Goal: Contribute content: Contribute content

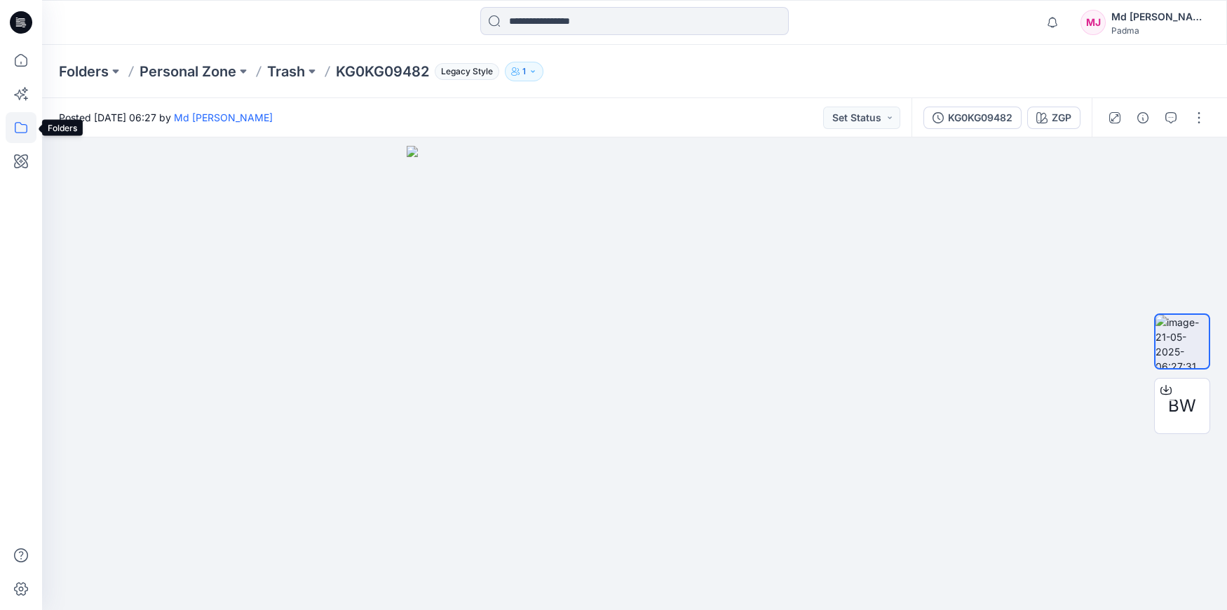
click at [19, 130] on icon at bounding box center [21, 127] width 31 height 31
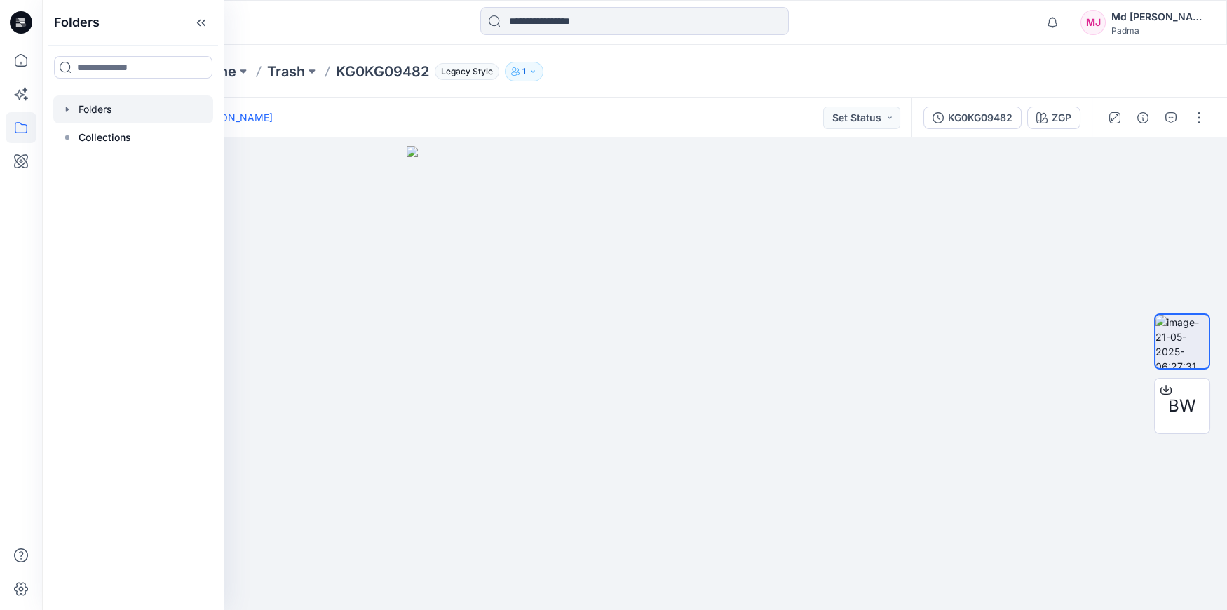
click at [68, 111] on icon "button" at bounding box center [67, 109] width 11 height 11
click at [69, 109] on icon "button" at bounding box center [67, 109] width 11 height 11
click at [83, 169] on icon "button" at bounding box center [81, 165] width 11 height 11
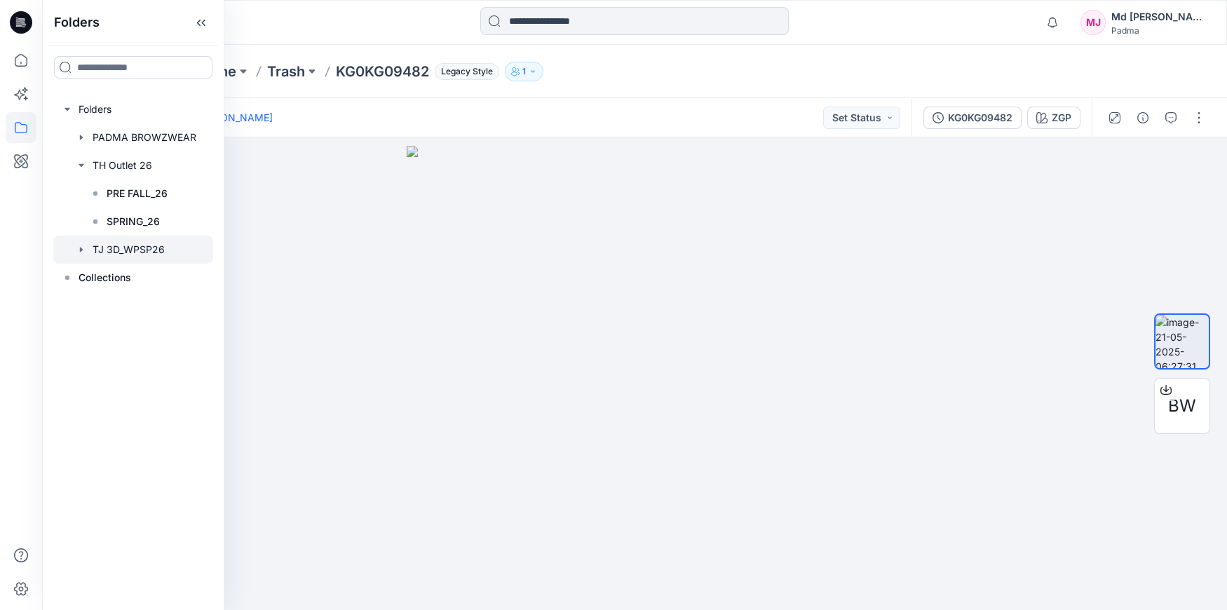
click at [80, 254] on icon "button" at bounding box center [81, 249] width 11 height 11
click at [153, 65] on input at bounding box center [133, 67] width 158 height 22
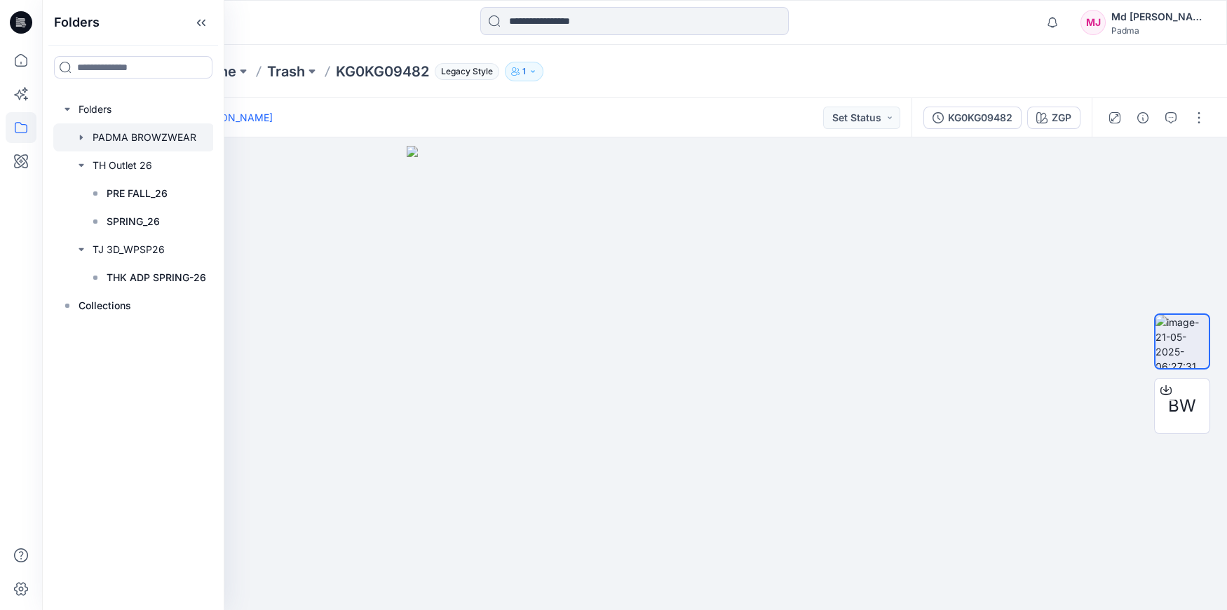
type input "***"
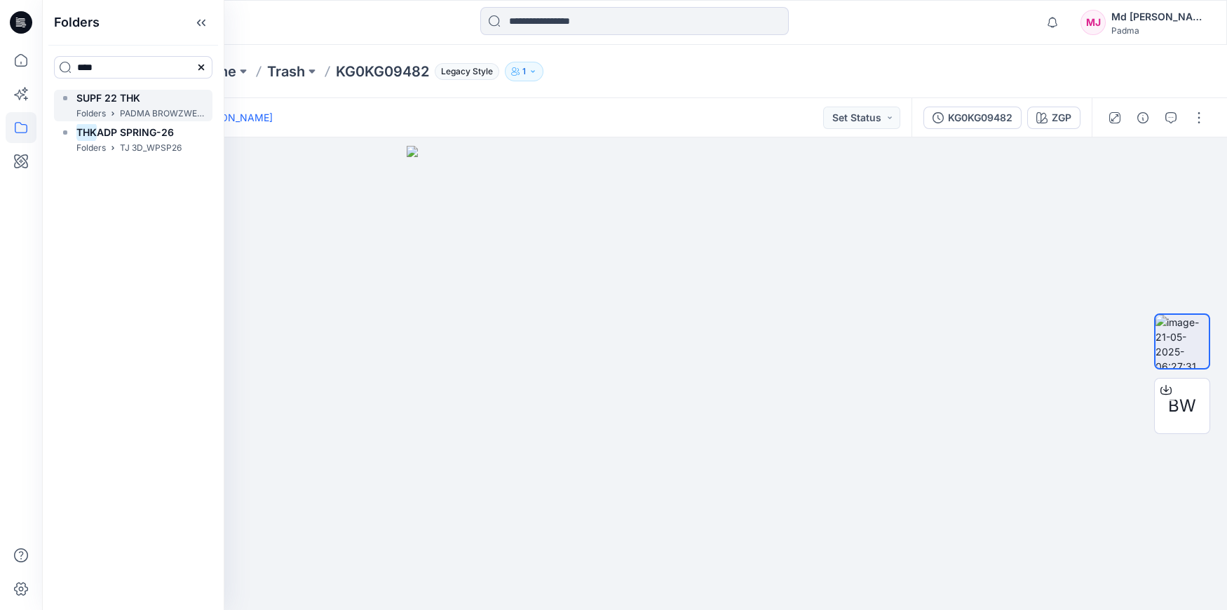
click at [108, 101] on span "SUPF 22 THK" at bounding box center [108, 98] width 64 height 12
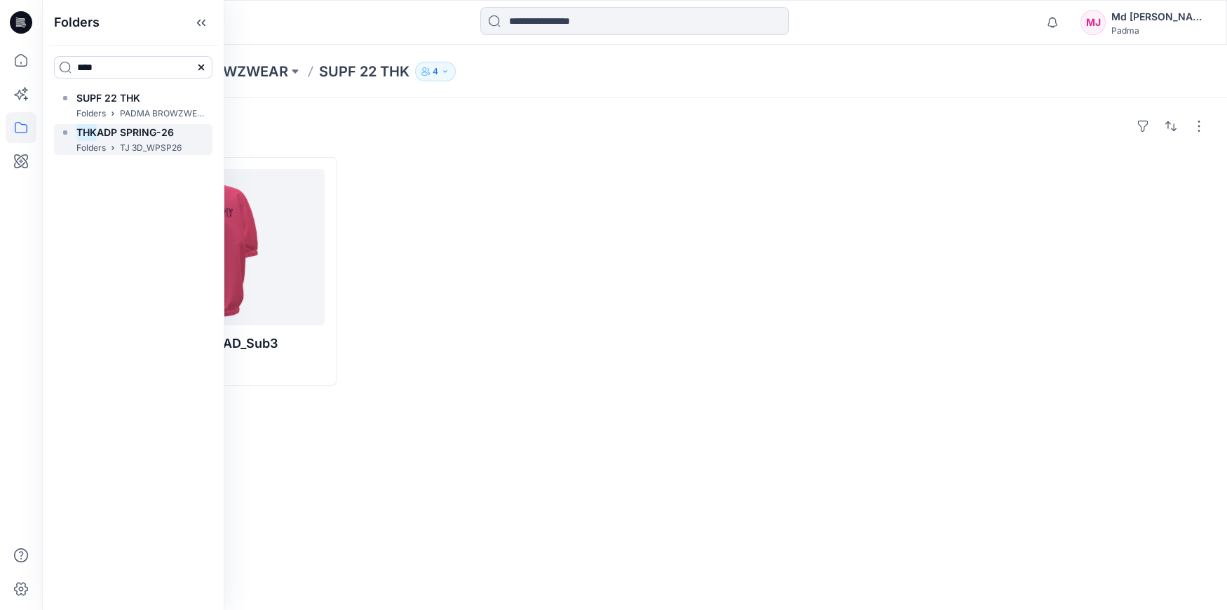
click at [112, 137] on span "ADP SPRING-26" at bounding box center [135, 132] width 77 height 12
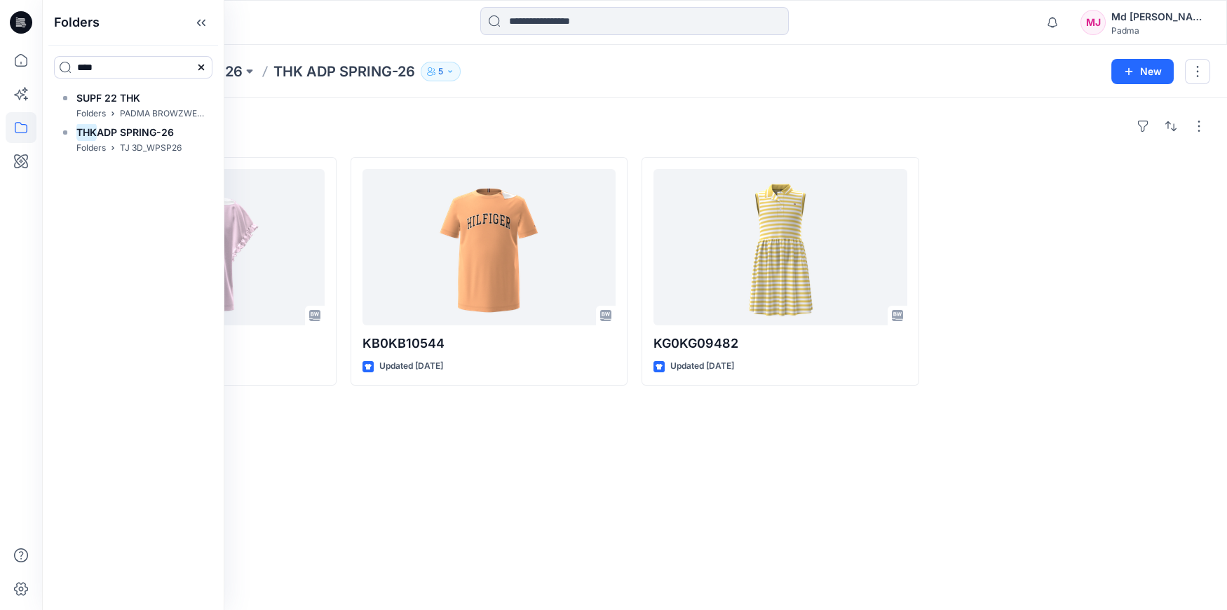
click at [98, 202] on div "Folders *** SUPF 22 THK Folders PADMA BROWZWEAR THK ADP SPRING-26 Folders TJ 3D…" at bounding box center [133, 305] width 182 height 610
click at [128, 147] on p "TJ 3D_WPSP26" at bounding box center [151, 148] width 62 height 15
click at [93, 152] on p "Folders" at bounding box center [90, 148] width 29 height 15
click at [89, 149] on p "Folders" at bounding box center [90, 148] width 29 height 15
click at [88, 114] on p "Folders" at bounding box center [90, 114] width 29 height 15
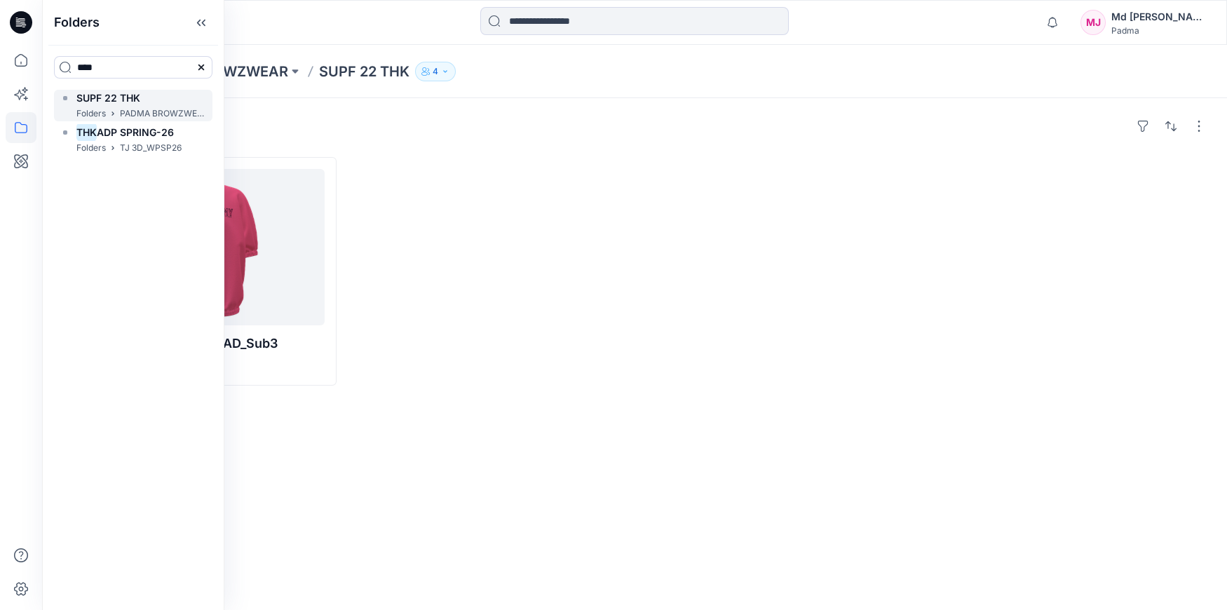
click at [90, 116] on p "Folders" at bounding box center [90, 114] width 29 height 15
click at [90, 135] on mark "THK" at bounding box center [86, 132] width 20 height 19
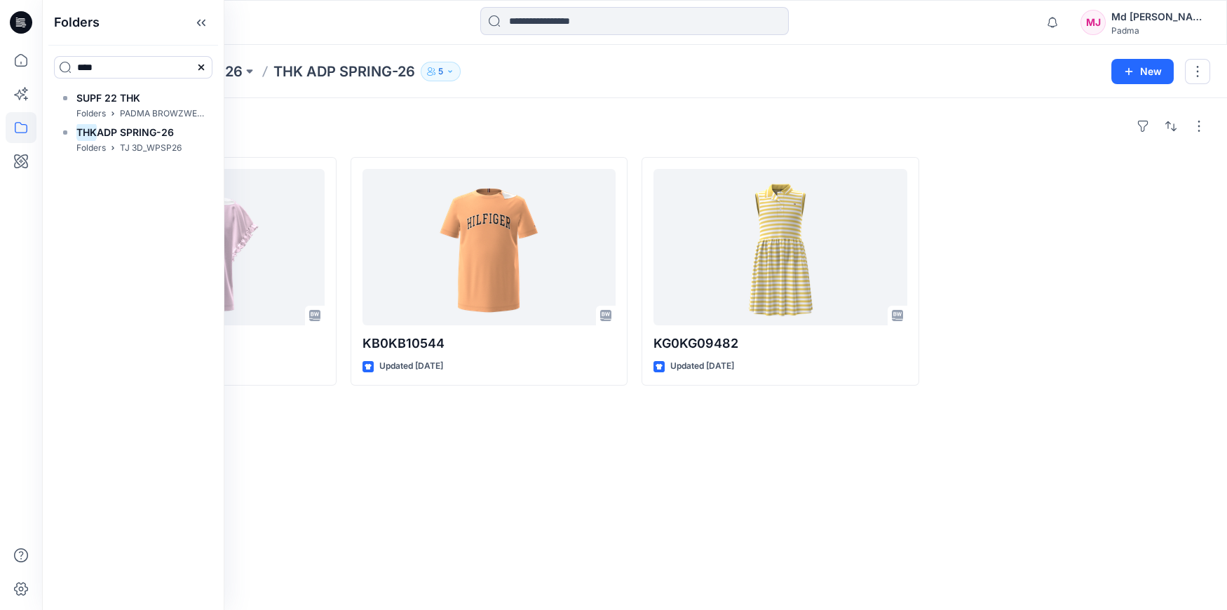
click at [199, 69] on icon at bounding box center [201, 67] width 11 height 11
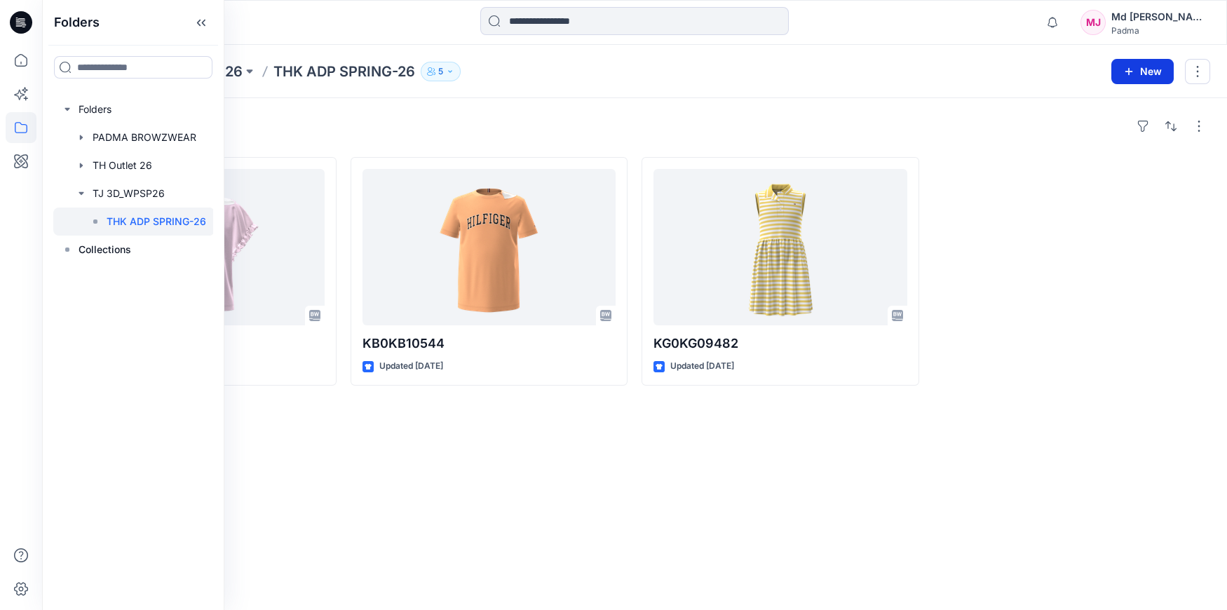
click at [1148, 74] on button "New" at bounding box center [1142, 71] width 62 height 25
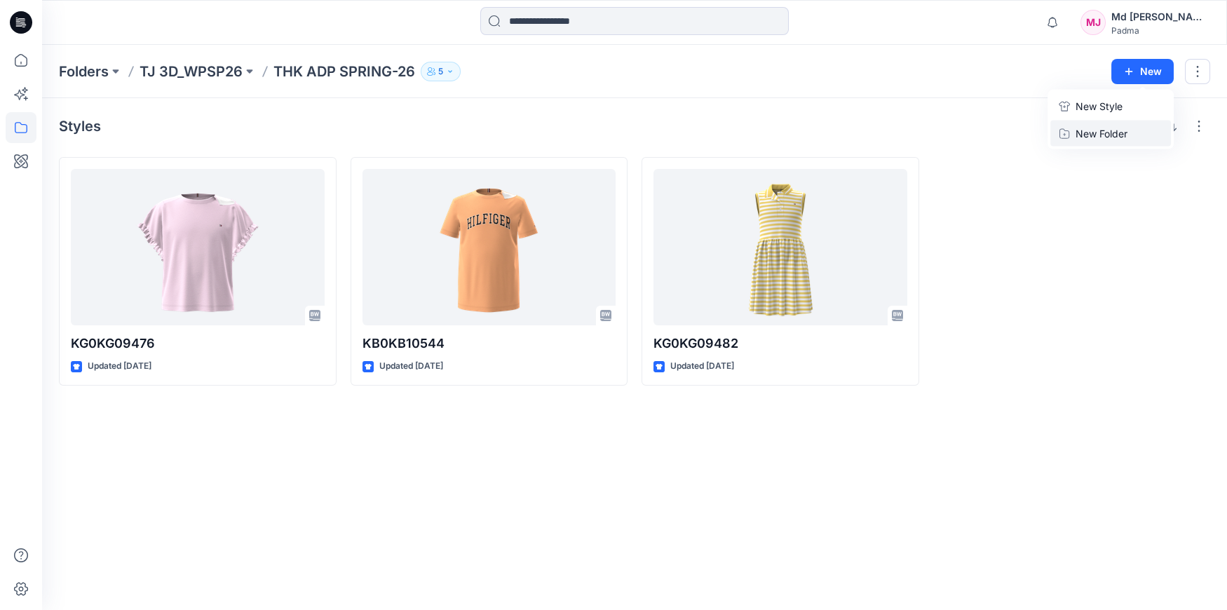
click at [1109, 135] on p "New Folder" at bounding box center [1102, 133] width 52 height 15
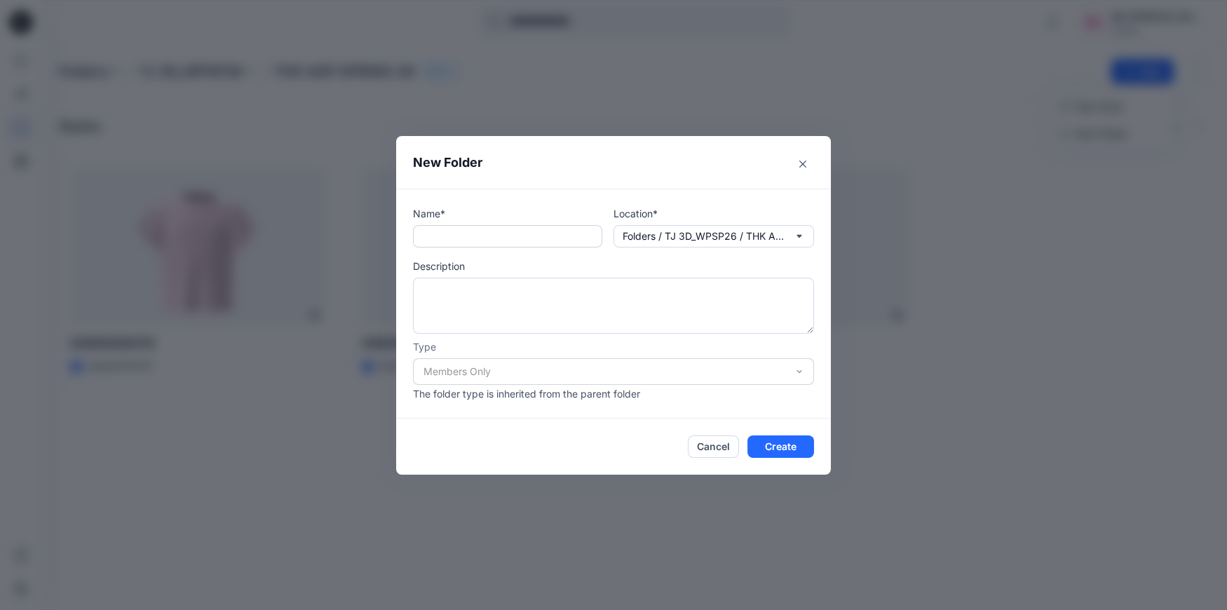
click at [482, 238] on input "text" at bounding box center [507, 236] width 189 height 22
click at [802, 164] on icon "Close" at bounding box center [802, 163] width 7 height 7
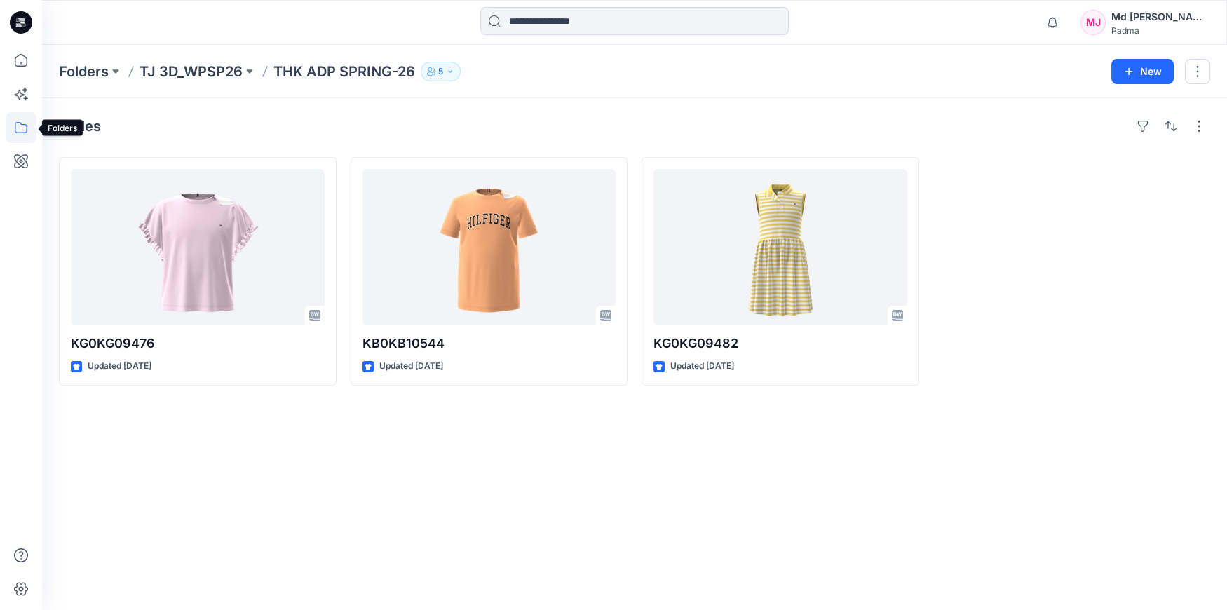
click at [18, 126] on icon at bounding box center [21, 127] width 31 height 31
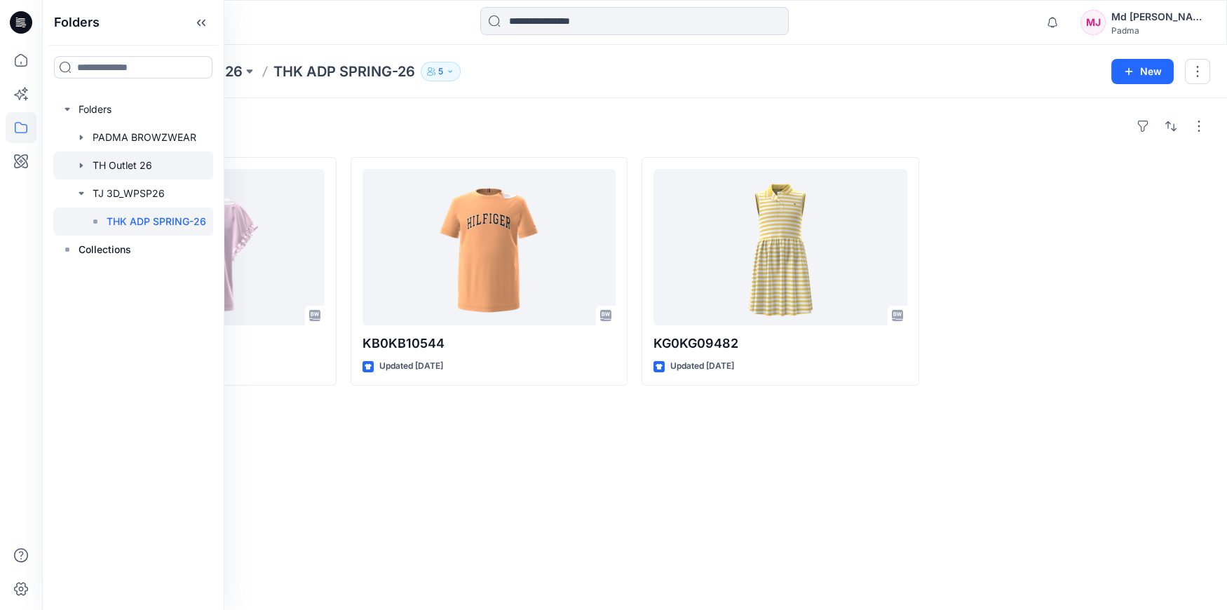
click at [86, 165] on icon "button" at bounding box center [81, 165] width 11 height 11
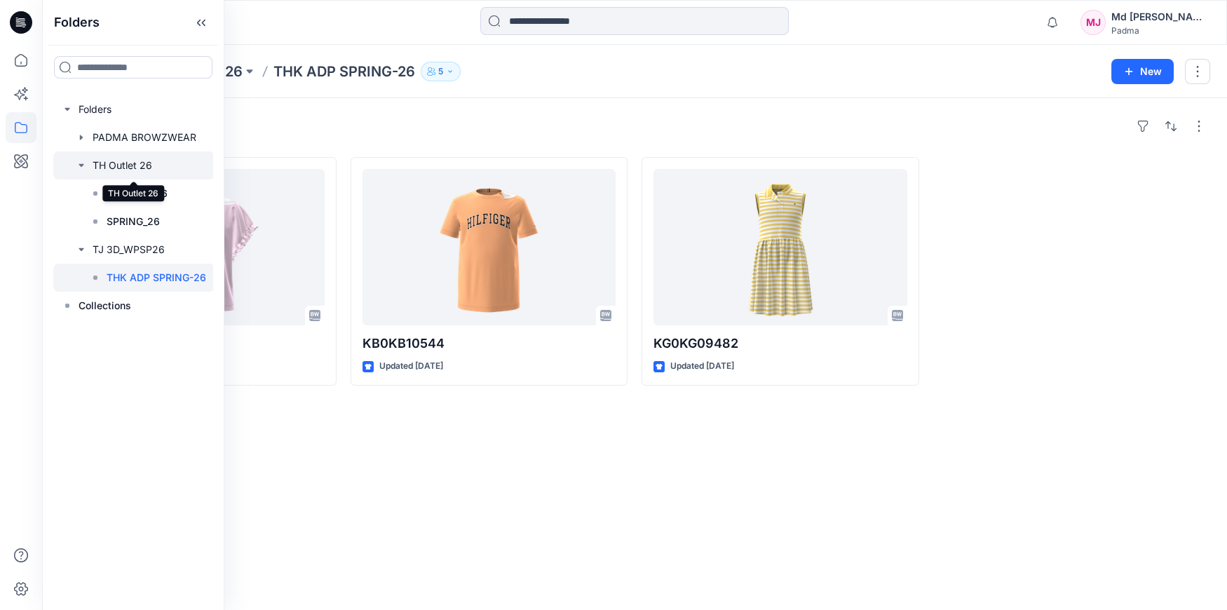
click at [86, 165] on div at bounding box center [133, 165] width 161 height 28
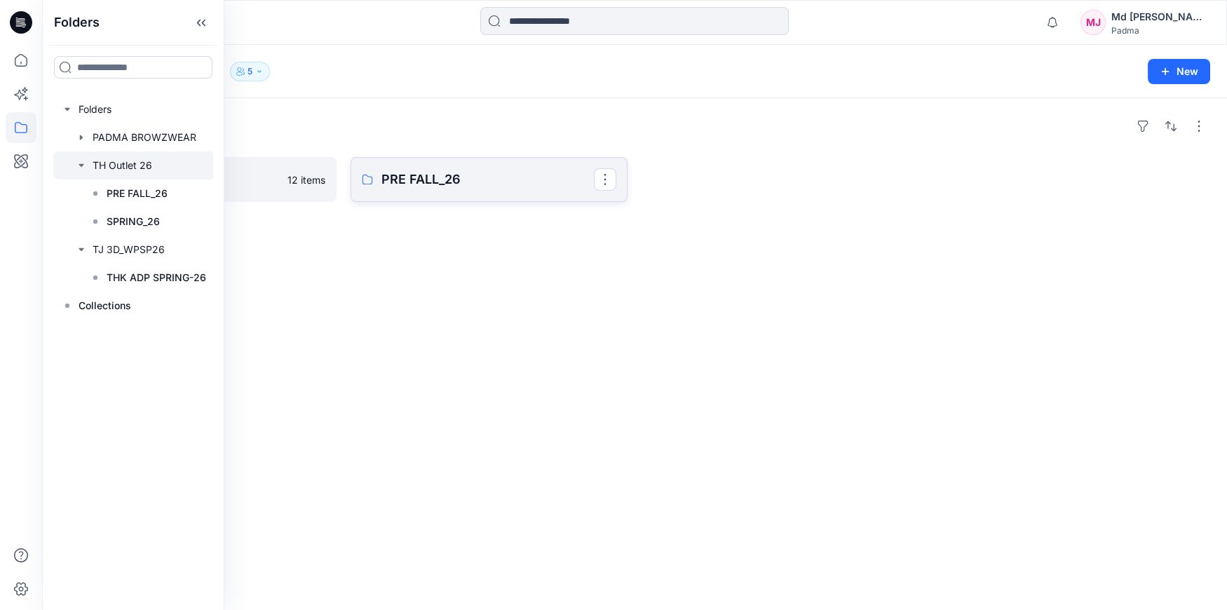
click at [459, 178] on p "PRE FALL_26" at bounding box center [487, 180] width 213 height 20
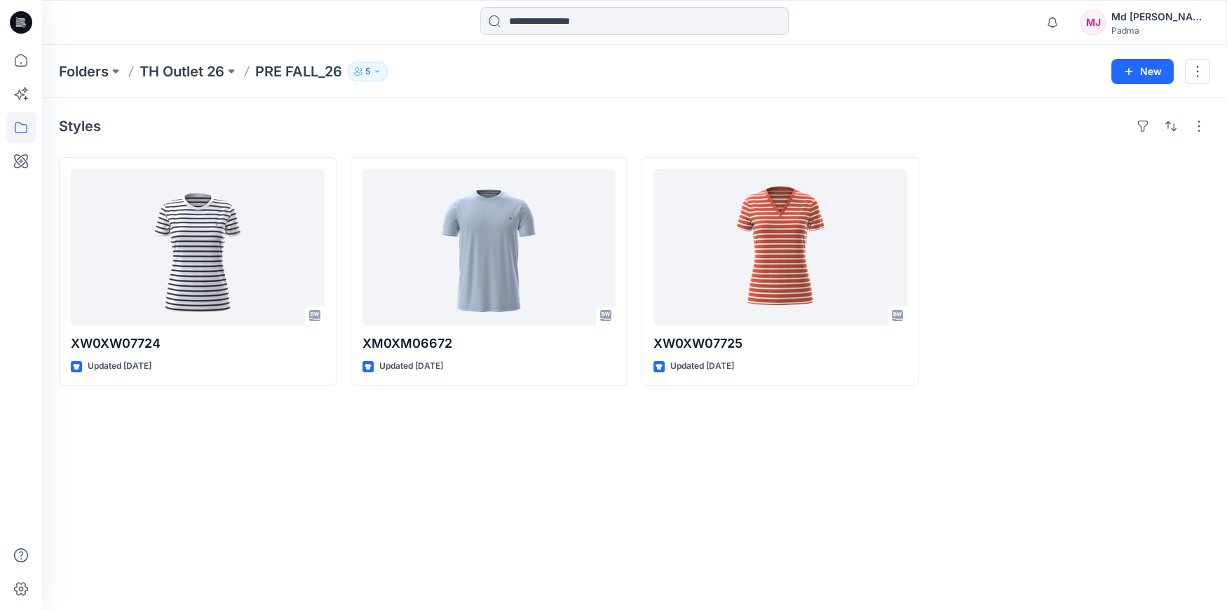
click at [337, 68] on p "PRE FALL_26" at bounding box center [298, 72] width 87 height 20
click at [332, 72] on p "PRE FALL_26" at bounding box center [298, 72] width 87 height 20
click at [18, 125] on icon at bounding box center [21, 127] width 31 height 31
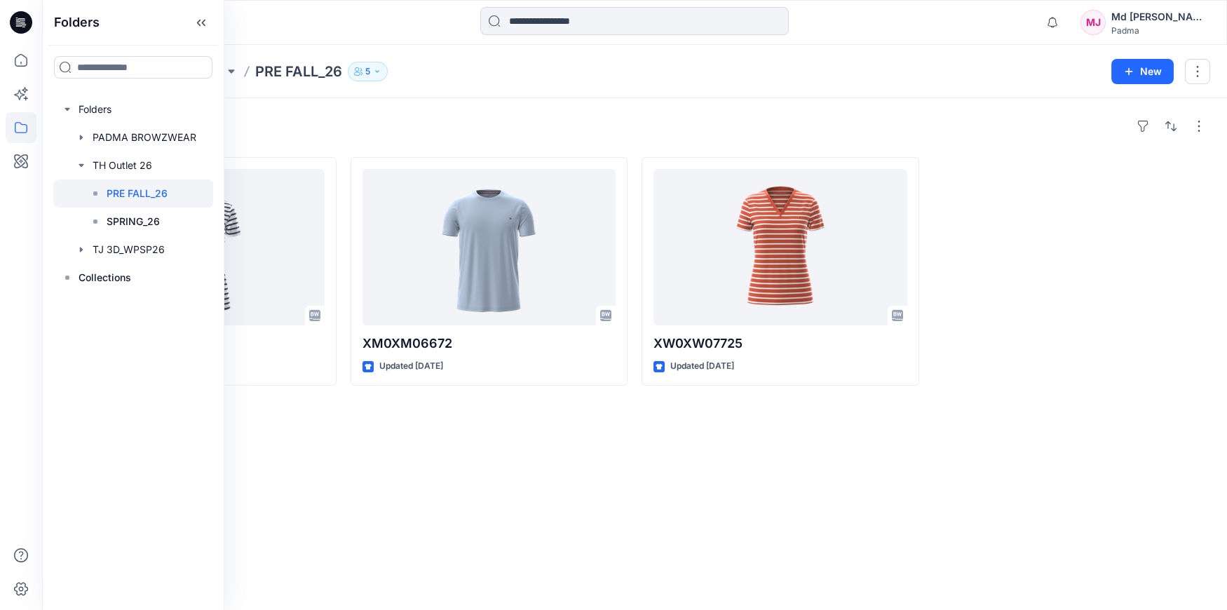
click at [131, 198] on p "PRE FALL_26" at bounding box center [137, 193] width 61 height 17
click at [116, 163] on div at bounding box center [133, 165] width 160 height 28
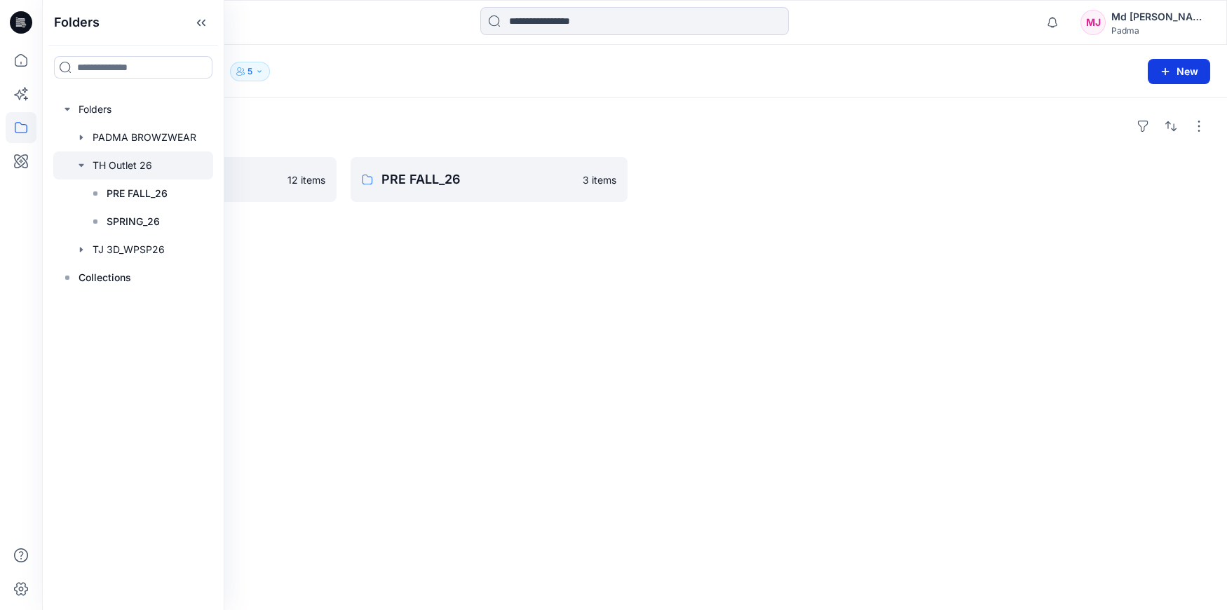
click at [1188, 67] on button "New" at bounding box center [1179, 71] width 62 height 25
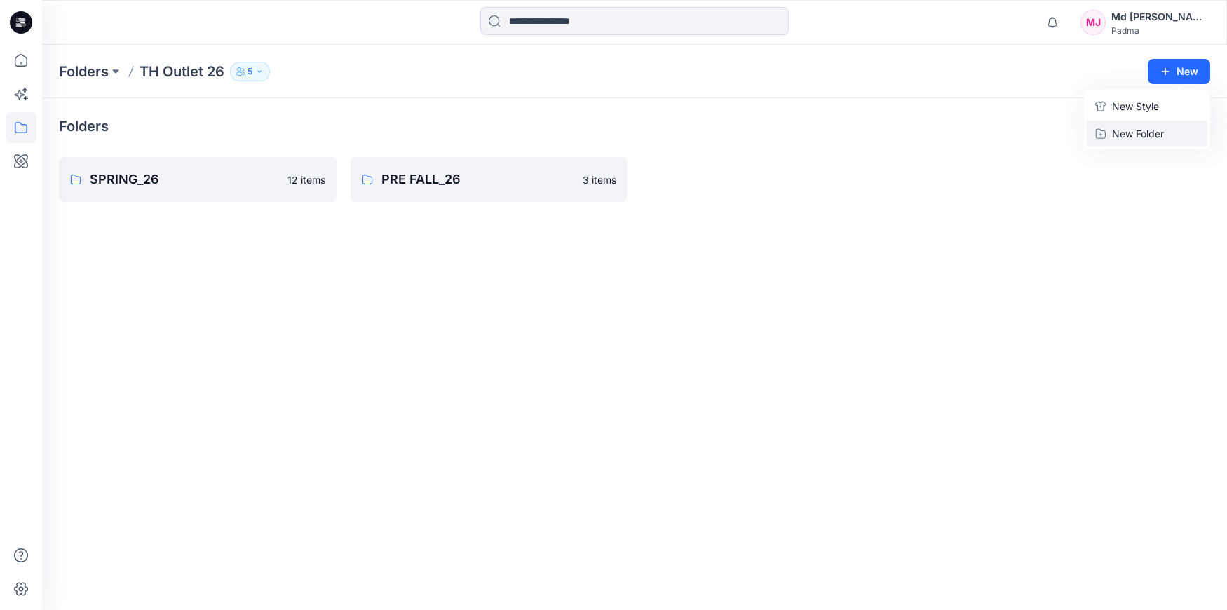
click at [1120, 140] on button "New Folder" at bounding box center [1147, 134] width 121 height 26
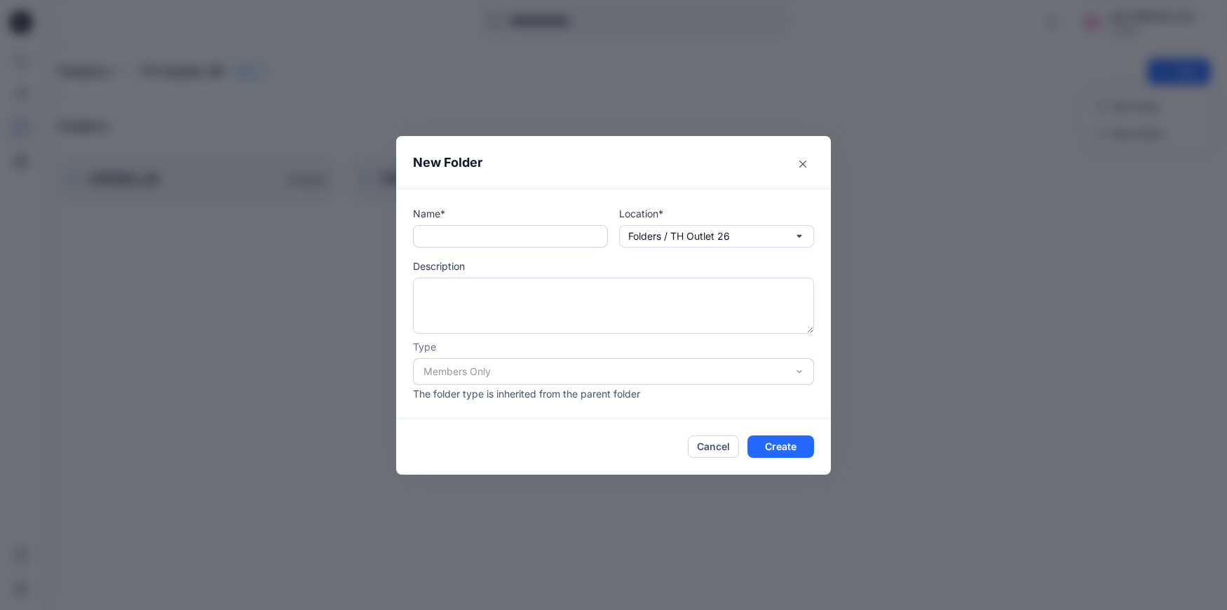
click at [464, 233] on input "text" at bounding box center [510, 236] width 195 height 22
type input "**********"
click at [456, 298] on textarea at bounding box center [613, 306] width 401 height 56
type textarea "***"
click at [779, 449] on button "Create" at bounding box center [780, 446] width 67 height 22
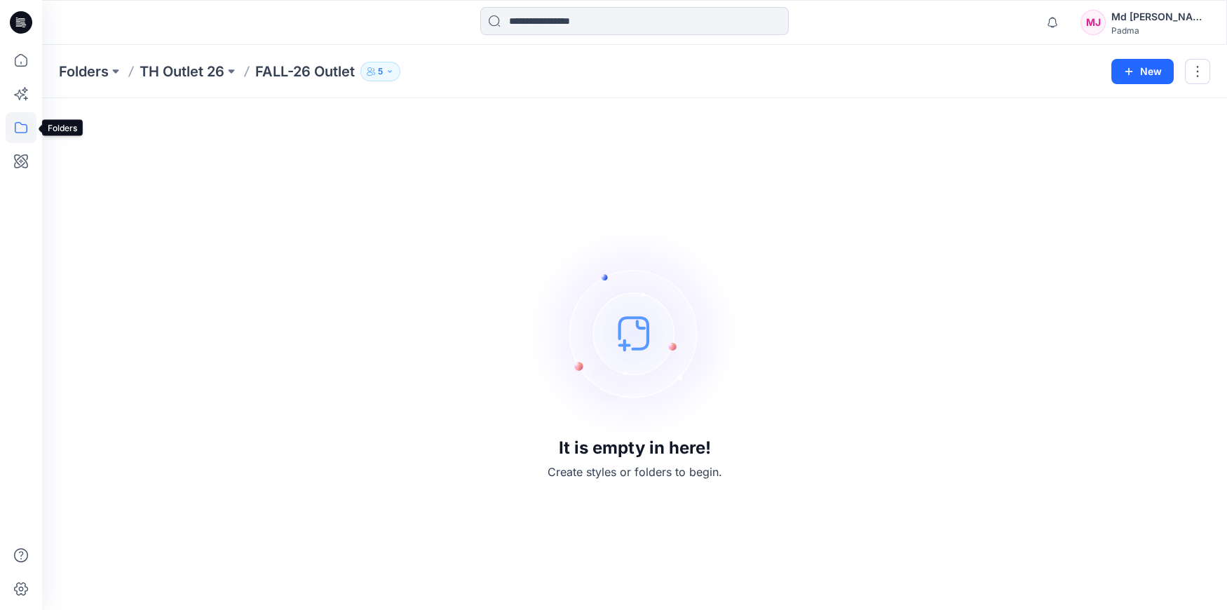
click at [15, 127] on icon at bounding box center [21, 127] width 13 height 11
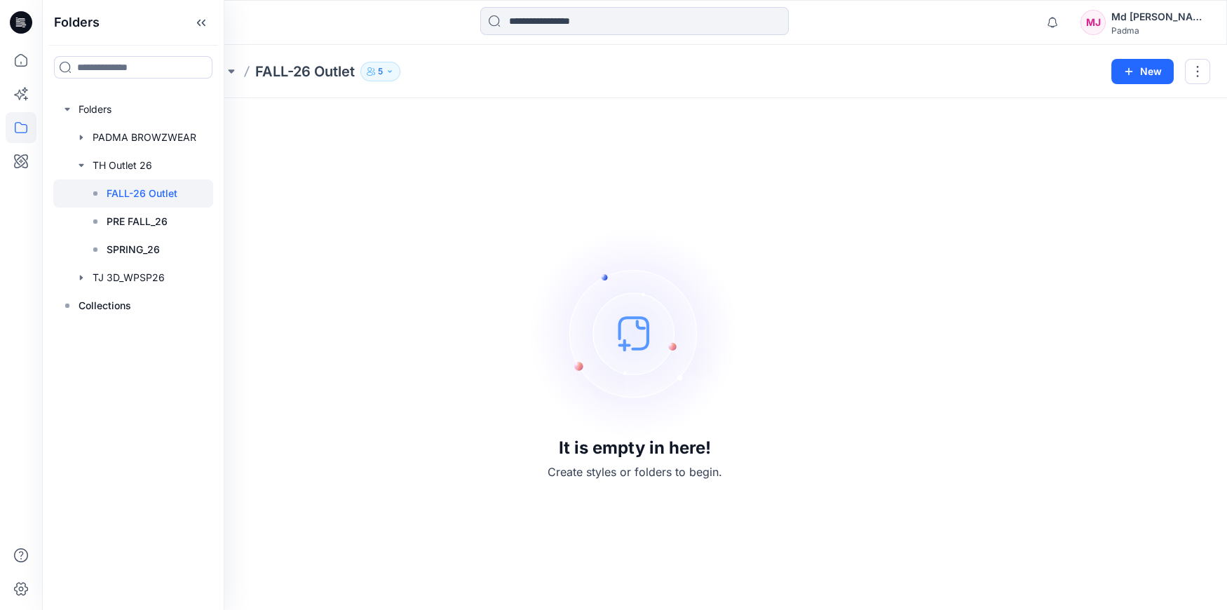
click at [19, 214] on div at bounding box center [21, 327] width 31 height 565
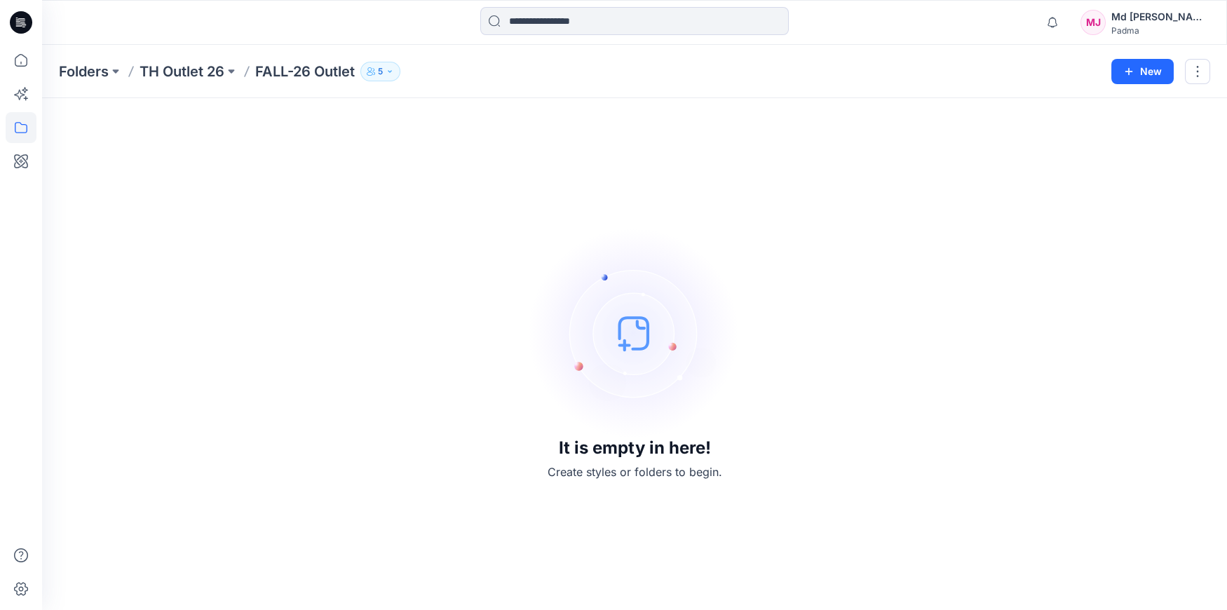
click at [291, 73] on p "FALL-26 Outlet" at bounding box center [305, 72] width 100 height 20
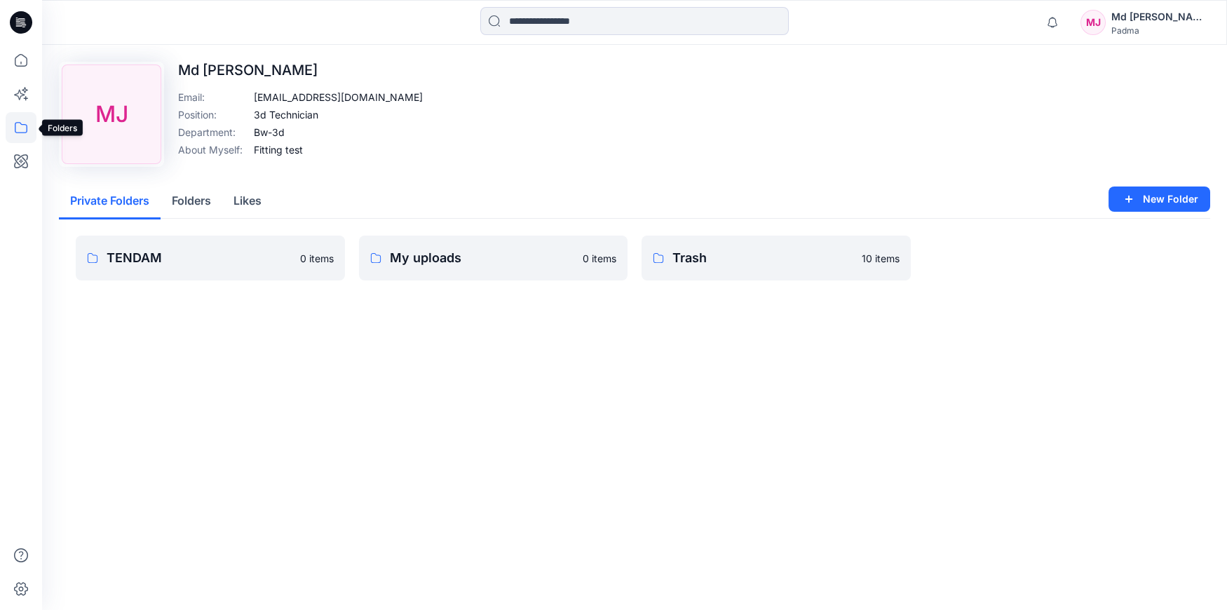
click at [21, 127] on icon at bounding box center [21, 127] width 31 height 31
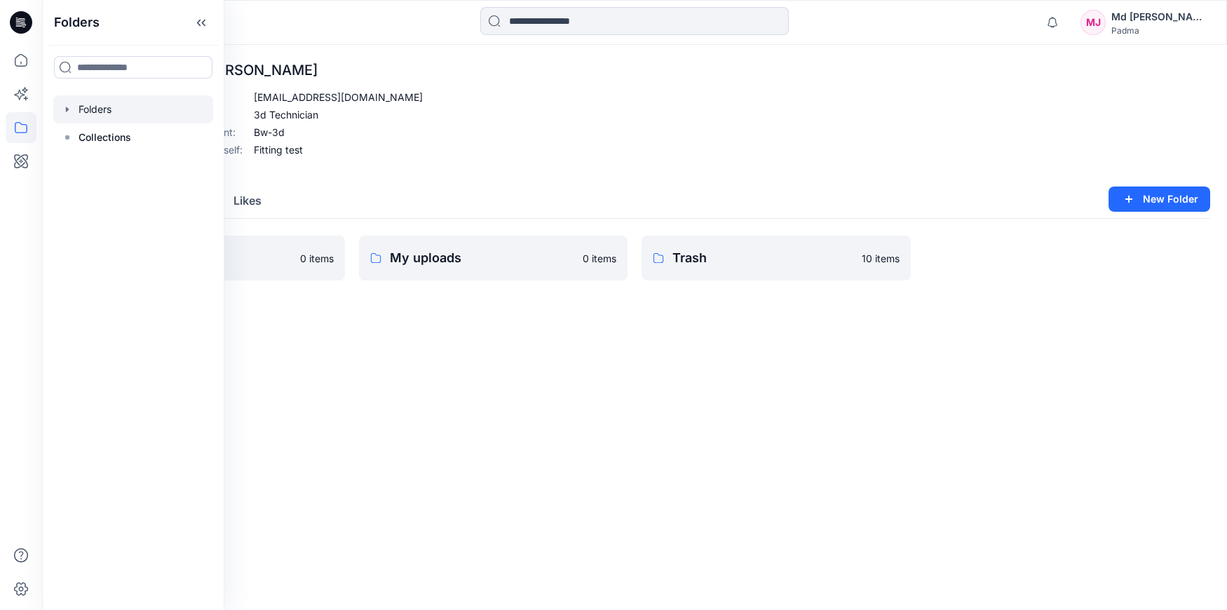
click at [71, 111] on icon "button" at bounding box center [67, 109] width 11 height 11
click at [83, 164] on icon "button" at bounding box center [81, 165] width 11 height 11
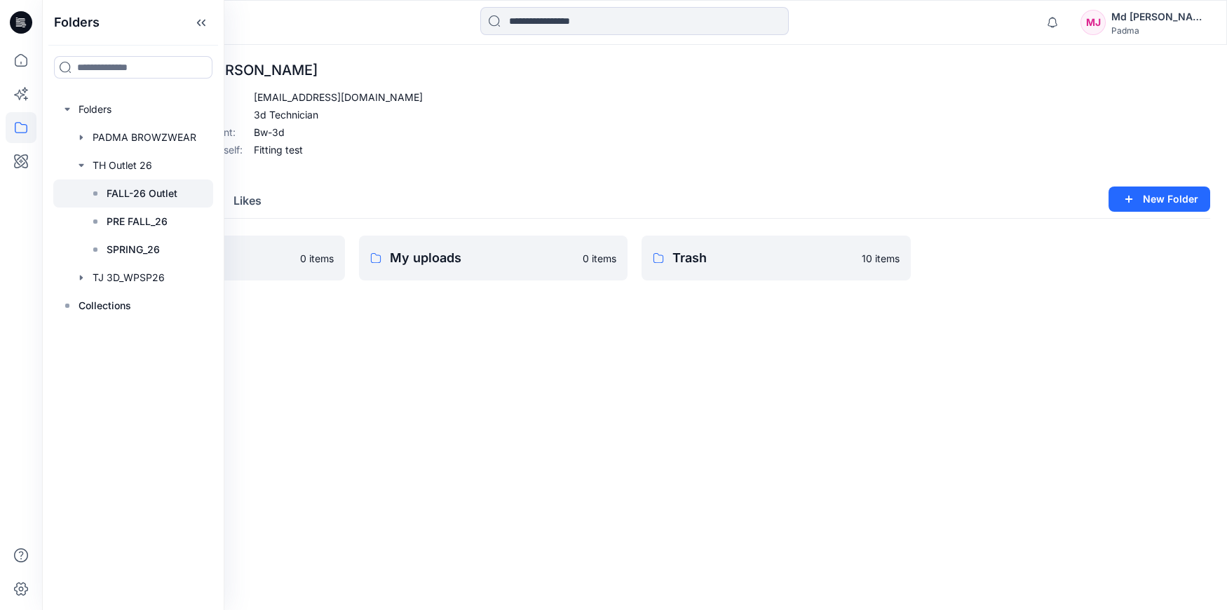
click at [130, 191] on p "FALL-26 Outlet" at bounding box center [142, 193] width 71 height 17
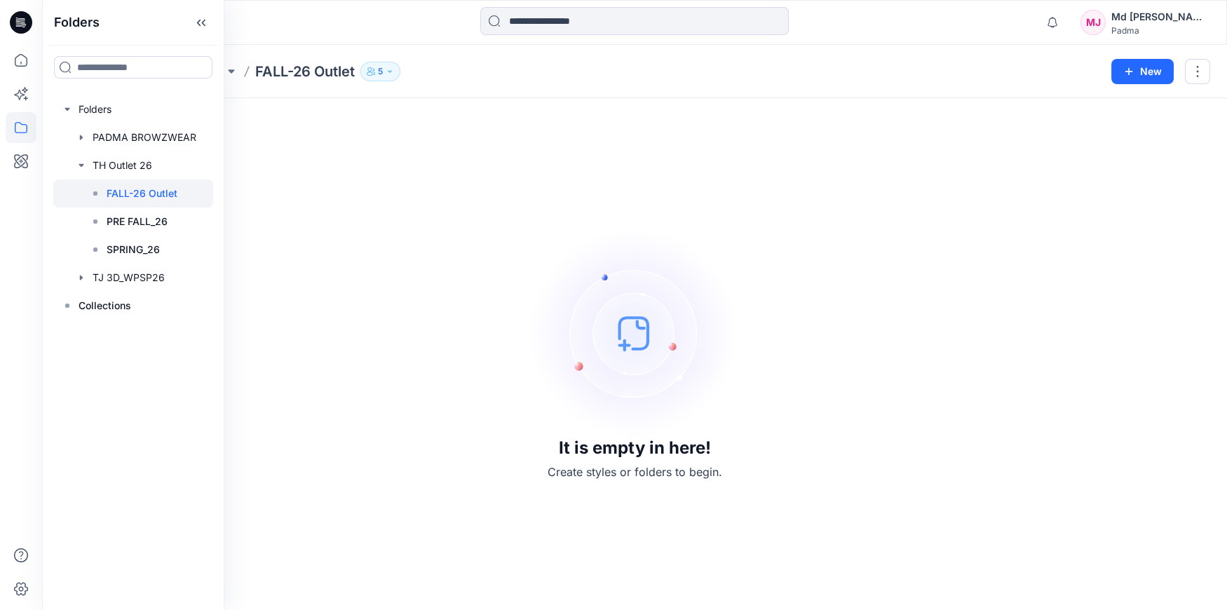
click at [292, 68] on p "FALL-26 Outlet" at bounding box center [305, 72] width 100 height 20
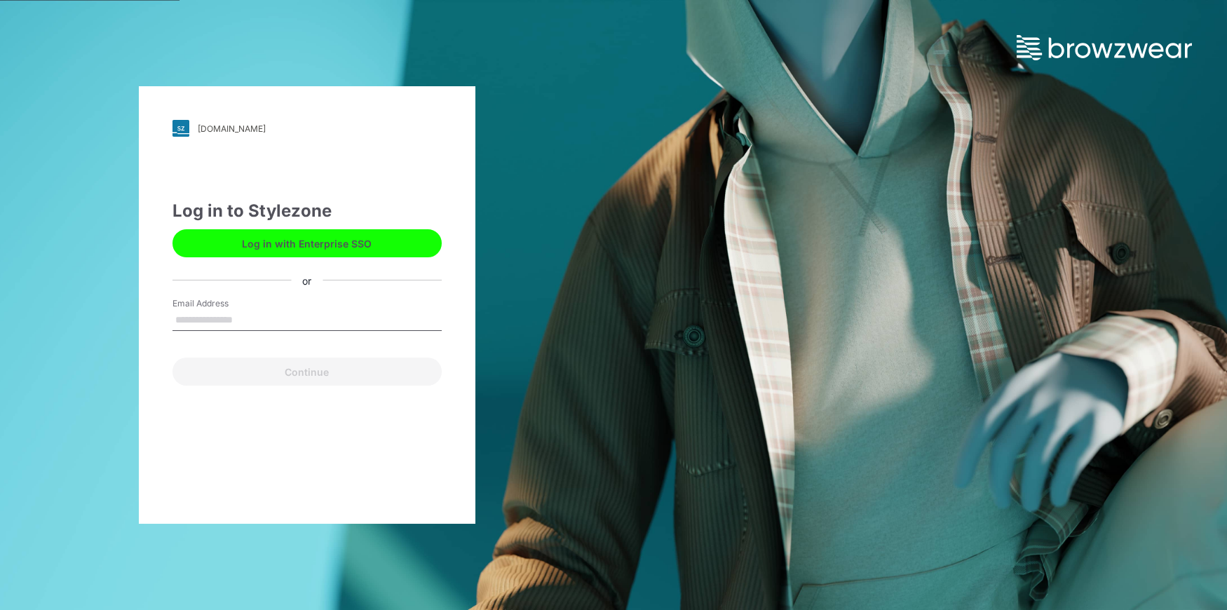
click at [299, 316] on input "Email Address" at bounding box center [306, 320] width 269 height 21
type input "**********"
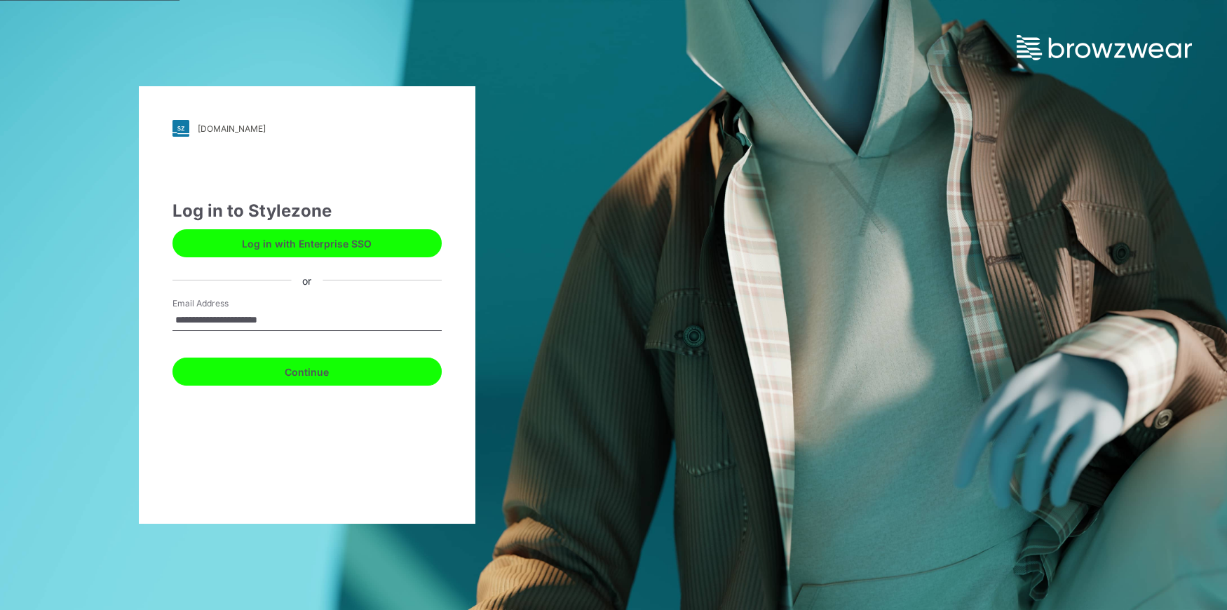
click at [311, 372] on button "Continue" at bounding box center [306, 372] width 269 height 28
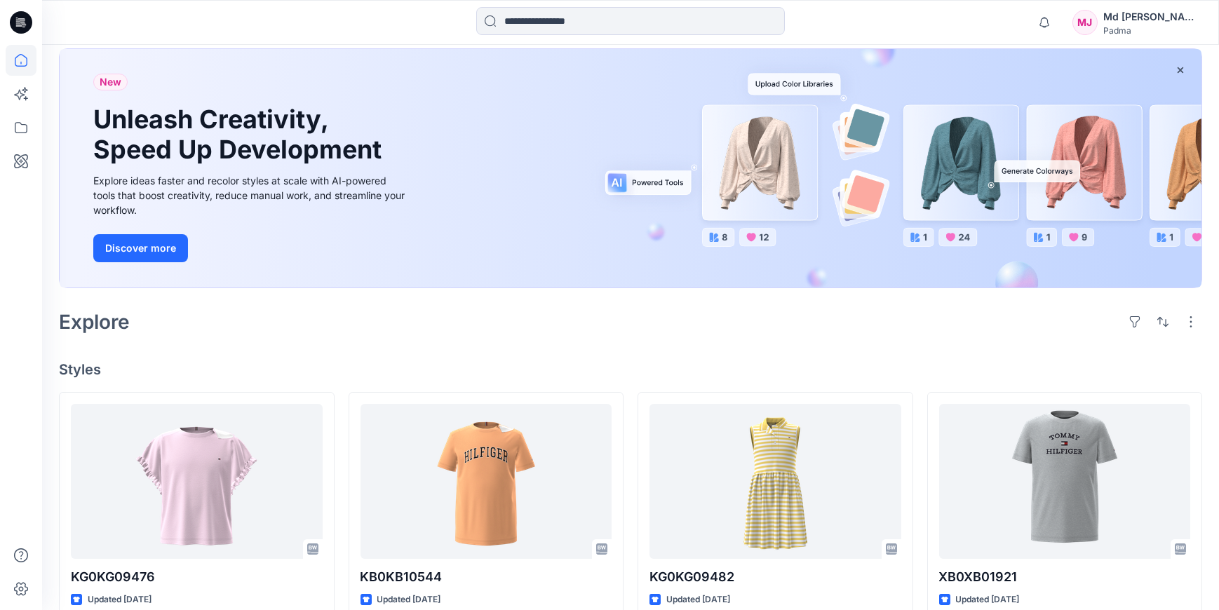
scroll to position [168, 0]
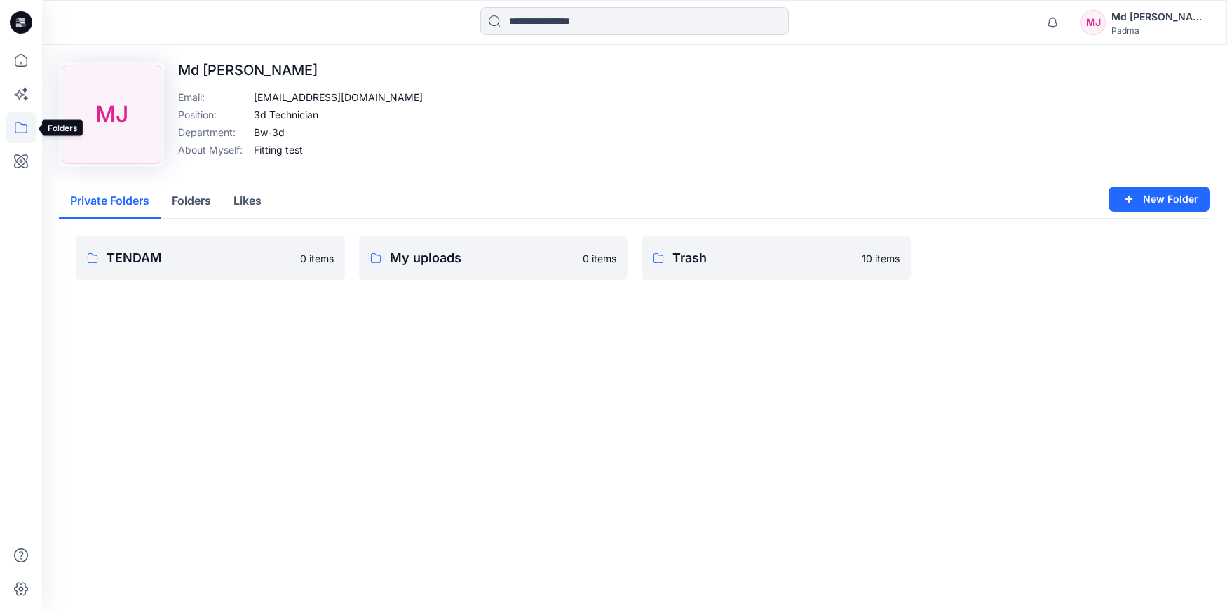
click at [20, 128] on icon at bounding box center [21, 127] width 31 height 31
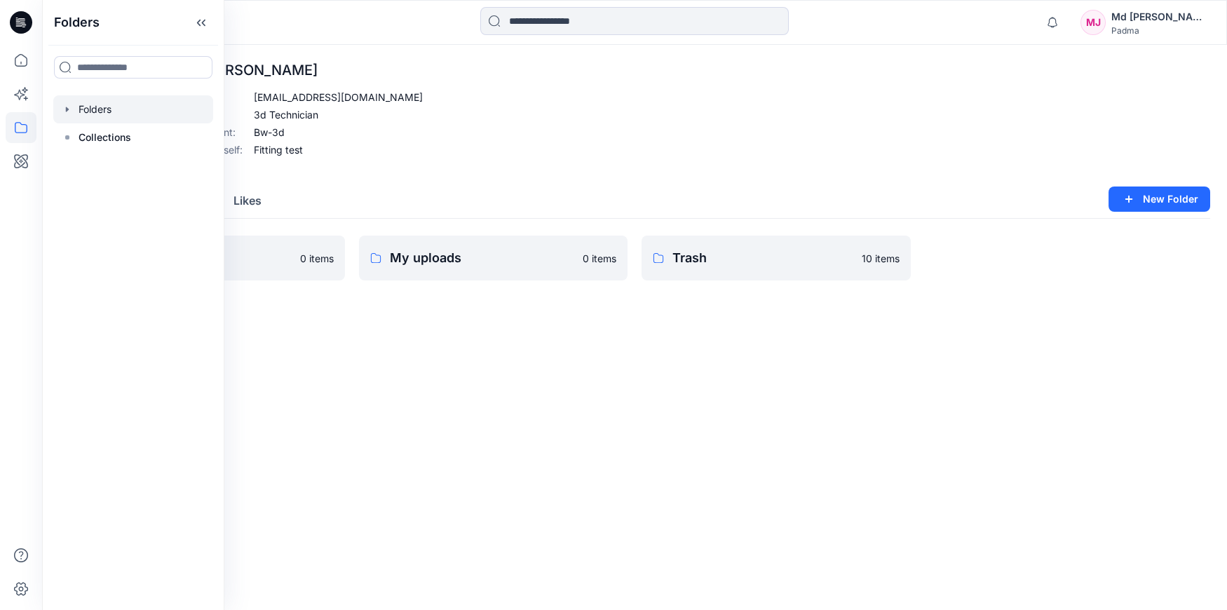
click at [107, 111] on div at bounding box center [133, 109] width 160 height 28
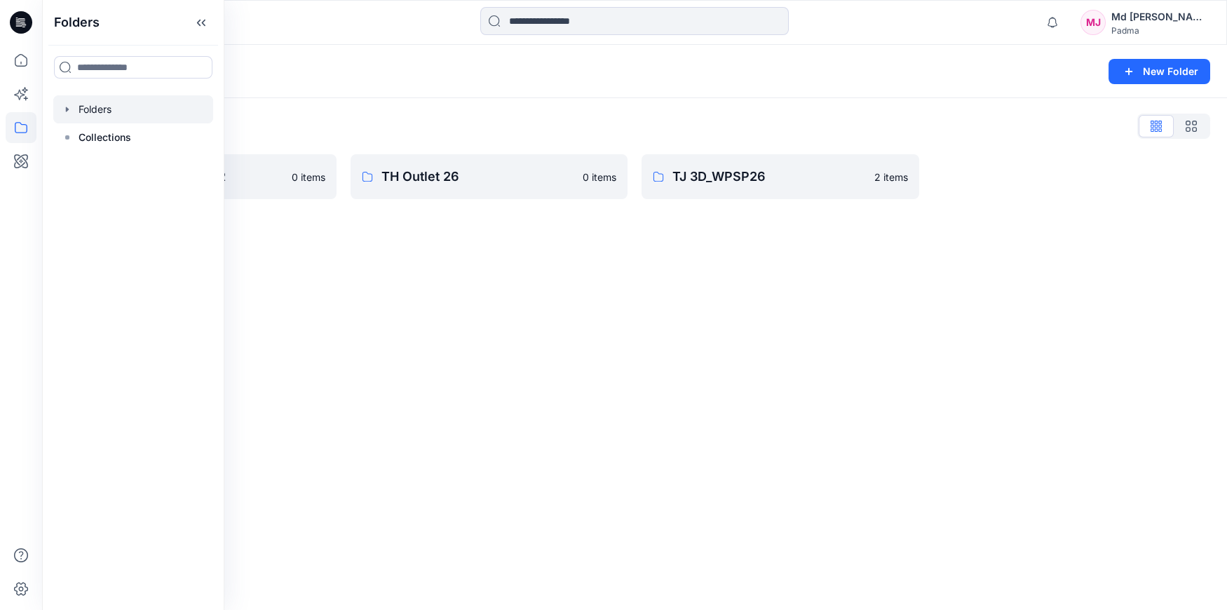
click at [69, 111] on icon "button" at bounding box center [67, 109] width 11 height 11
click at [104, 162] on div at bounding box center [133, 165] width 160 height 28
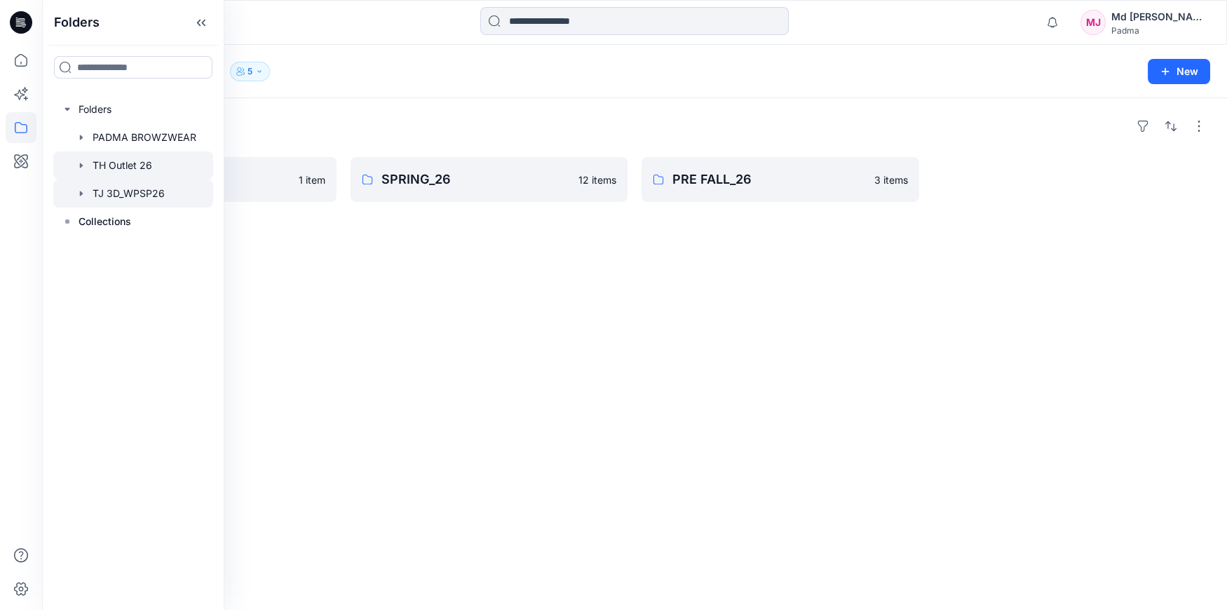
click at [82, 195] on icon "button" at bounding box center [81, 193] width 11 height 11
click at [81, 138] on icon "button" at bounding box center [81, 137] width 3 height 5
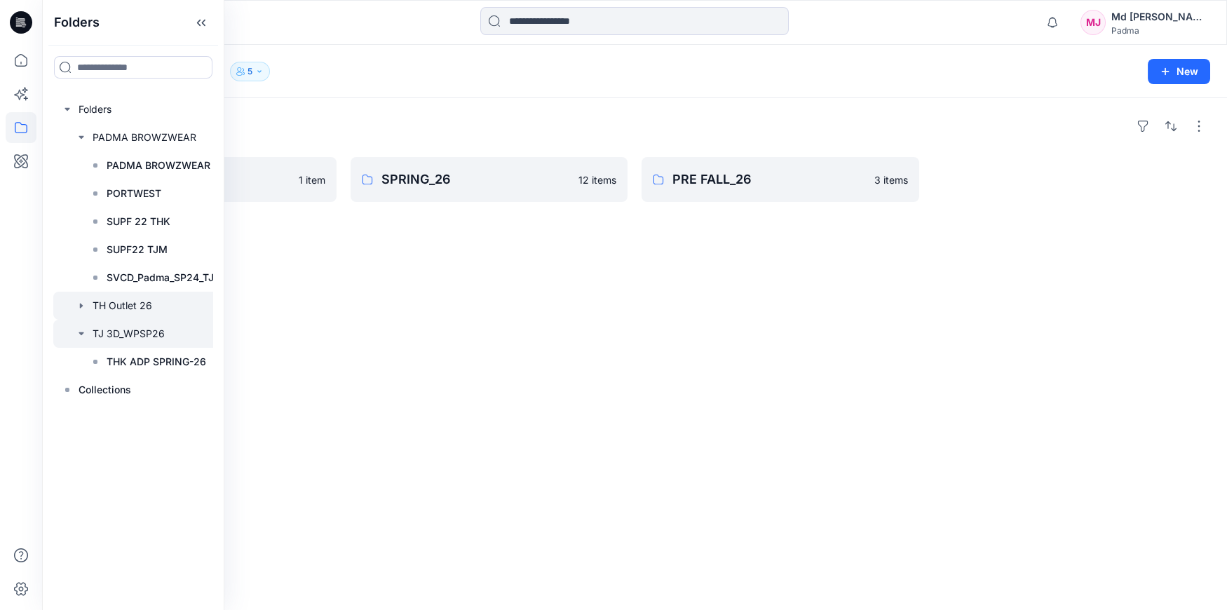
click at [82, 333] on icon "button" at bounding box center [81, 333] width 5 height 3
click at [82, 333] on icon "button" at bounding box center [81, 333] width 11 height 11
click at [84, 308] on icon "button" at bounding box center [81, 305] width 11 height 11
click at [147, 335] on p "FALL-26 Outlet" at bounding box center [142, 333] width 71 height 17
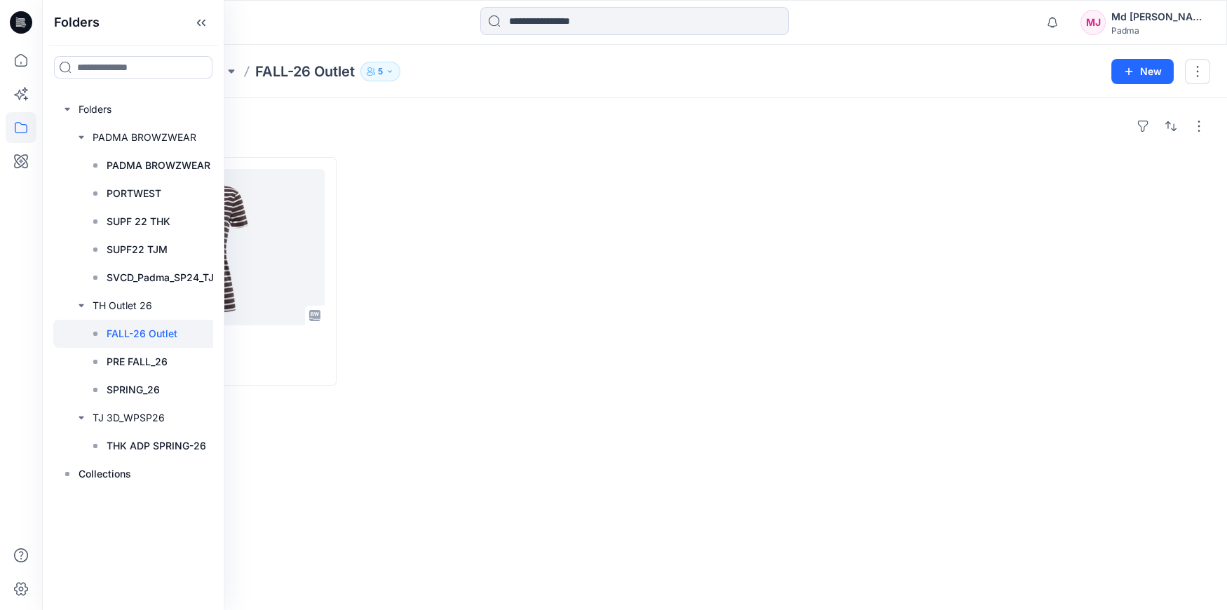
click at [328, 429] on div "Styles XW0XW09648 Updated 3 minutes ago" at bounding box center [634, 354] width 1185 height 512
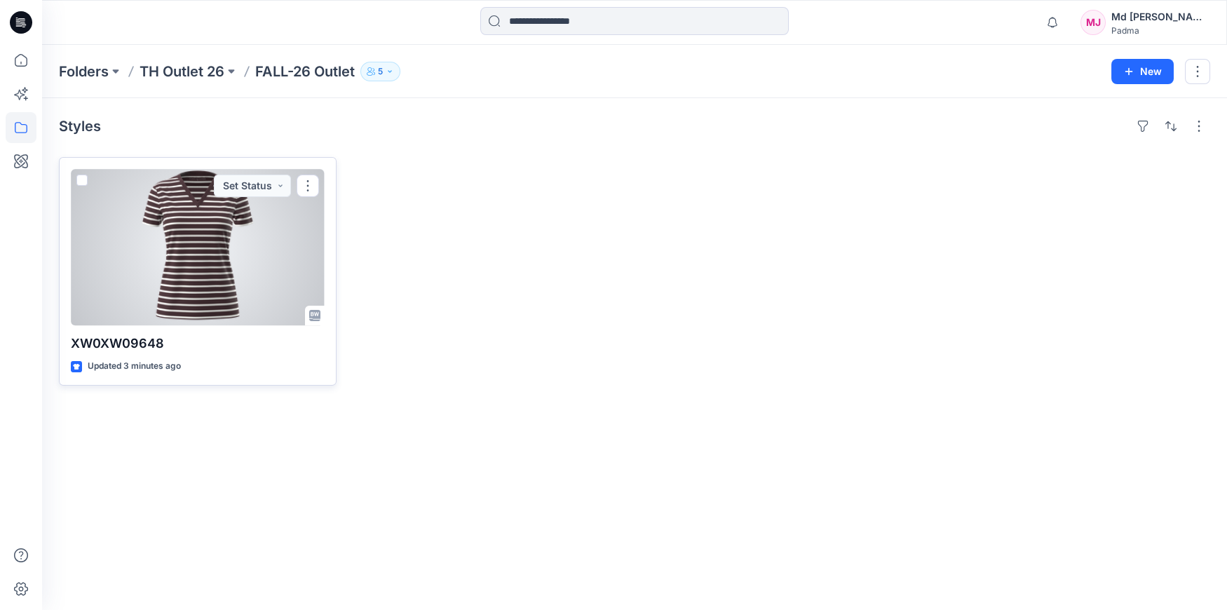
click at [196, 262] on div at bounding box center [198, 247] width 254 height 156
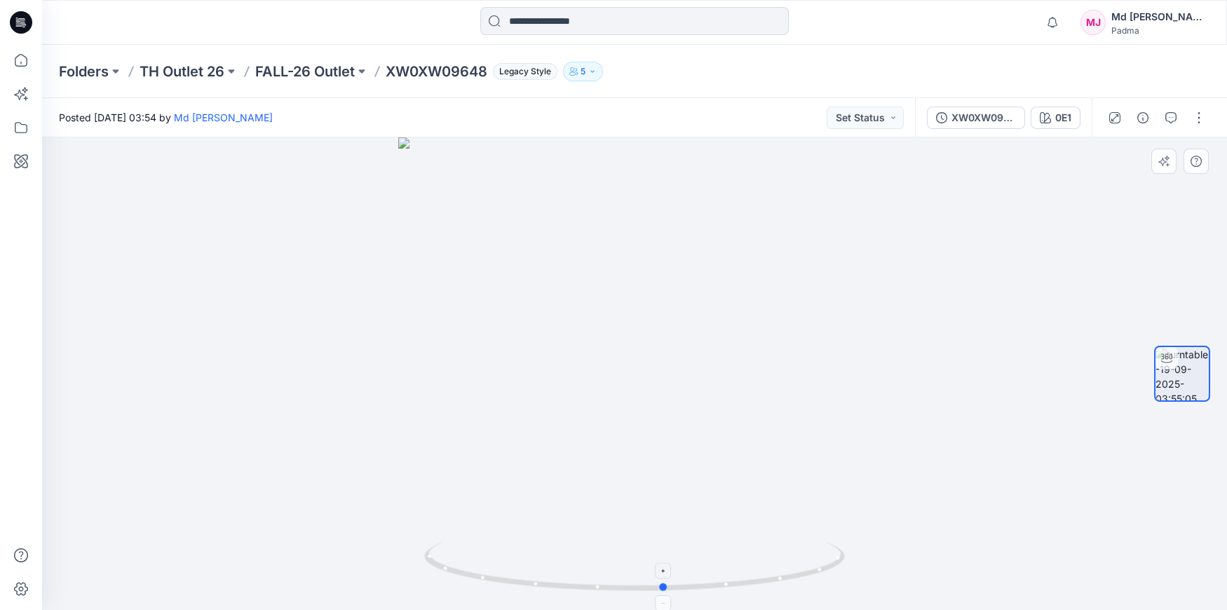
drag, startPoint x: 635, startPoint y: 588, endPoint x: 665, endPoint y: 600, distance: 32.4
click at [665, 595] on icon at bounding box center [636, 568] width 424 height 53
click at [1197, 123] on button "button" at bounding box center [1199, 118] width 22 height 22
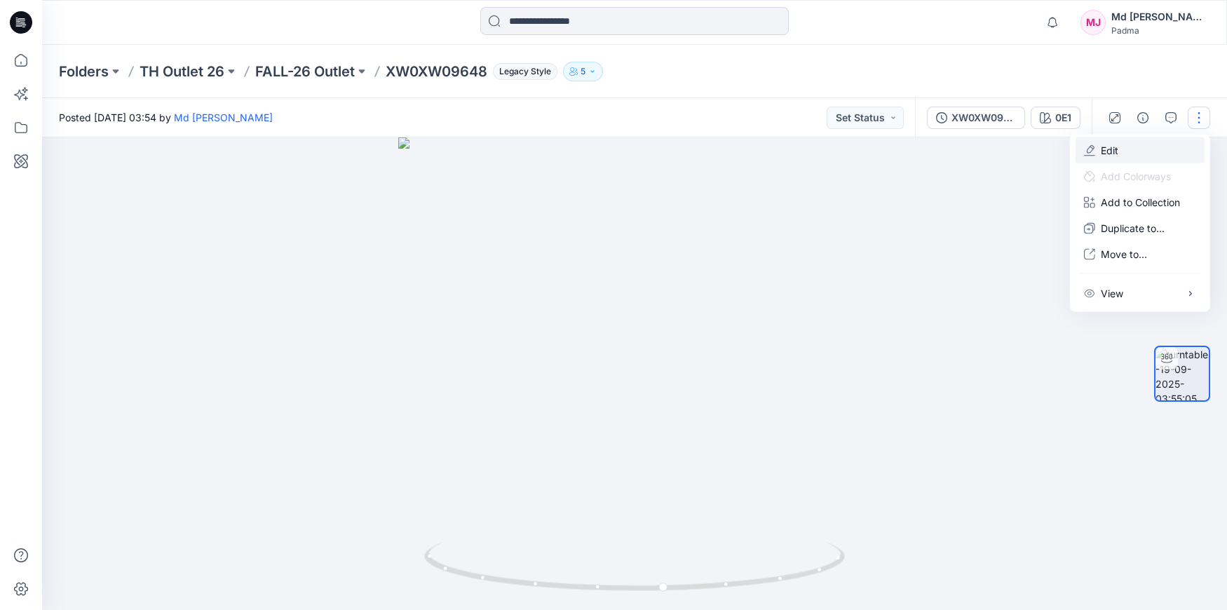
click at [1116, 150] on p "Edit" at bounding box center [1110, 150] width 18 height 15
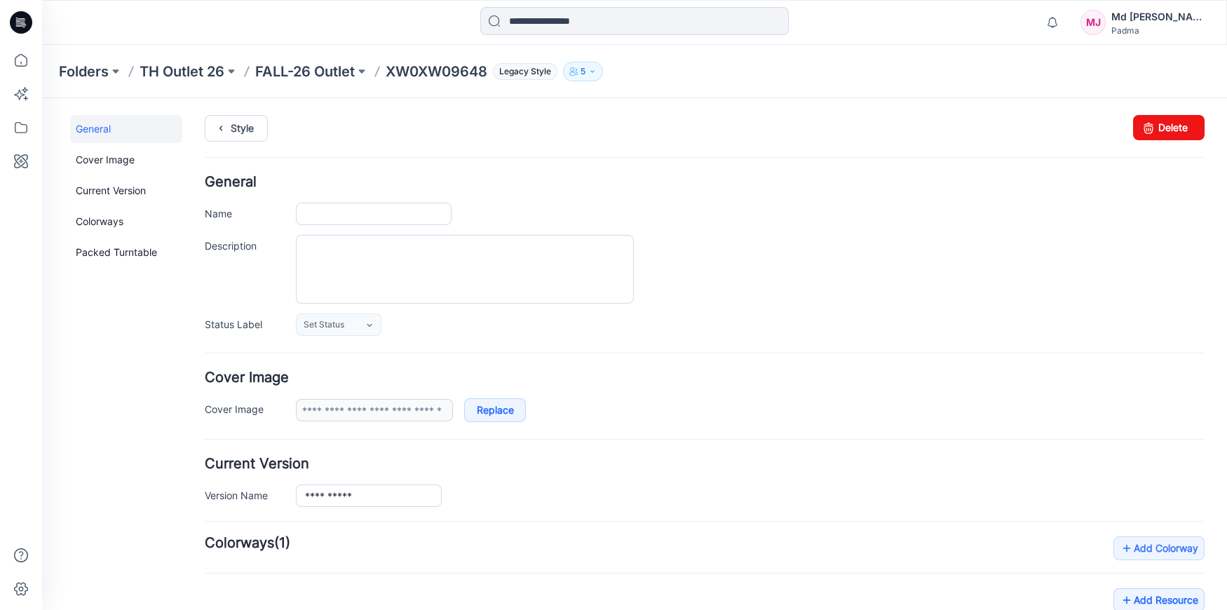
type input "**********"
type input "***"
type input "**********"
click at [324, 254] on textarea "Description" at bounding box center [465, 269] width 338 height 69
paste textarea "**********"
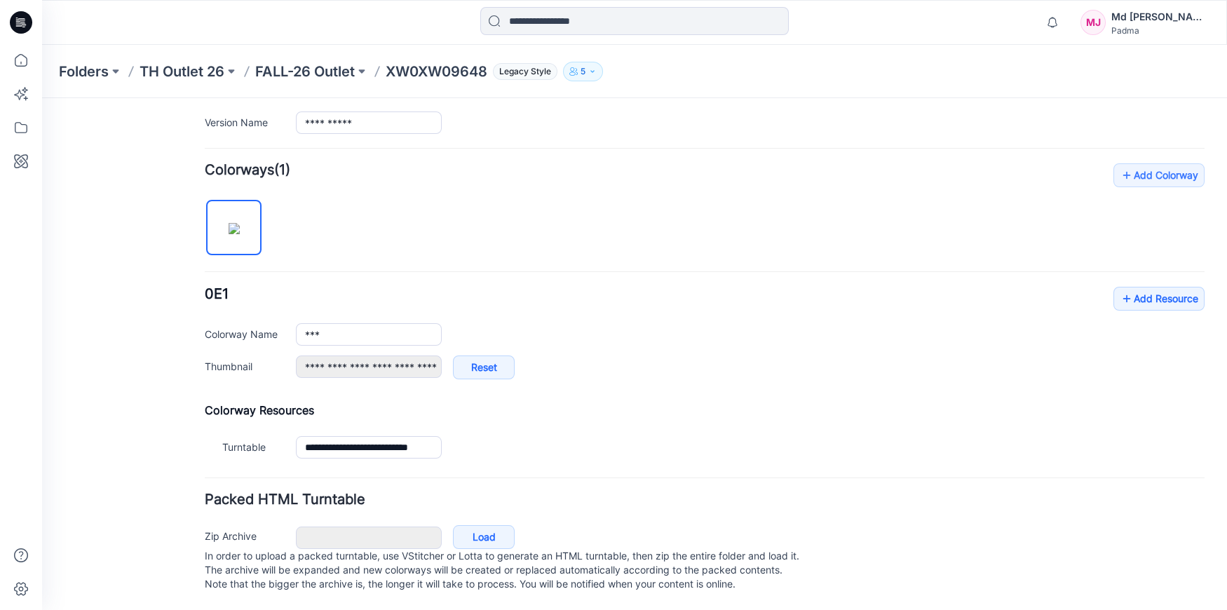
scroll to position [330, 0]
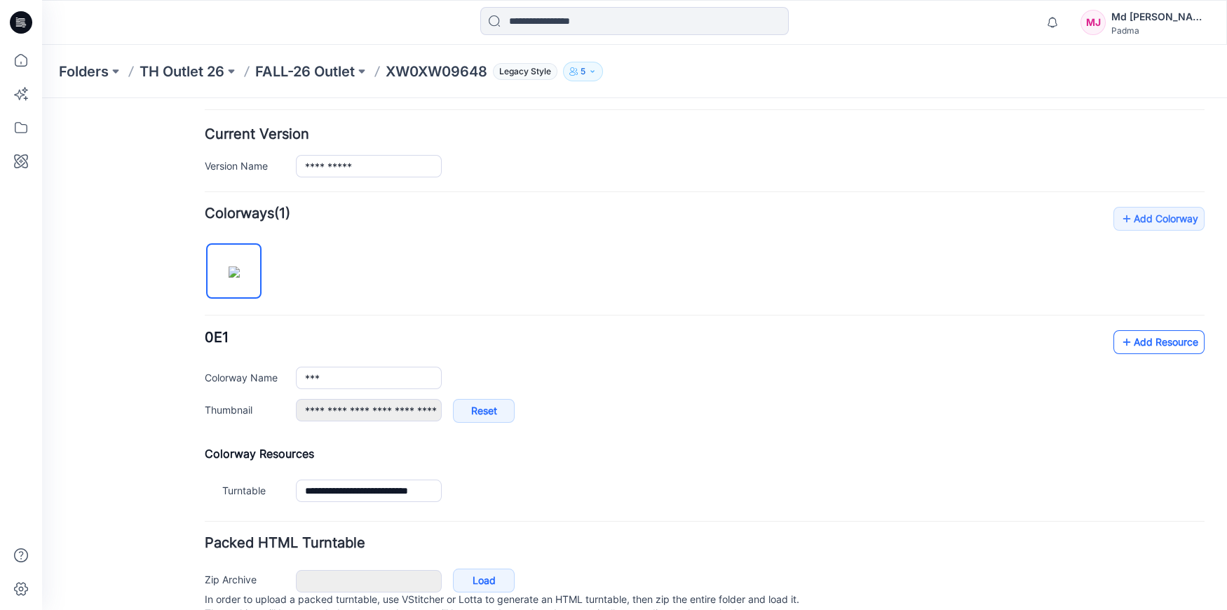
type textarea "**********"
click at [1139, 342] on link "Add Resource" at bounding box center [1158, 342] width 91 height 24
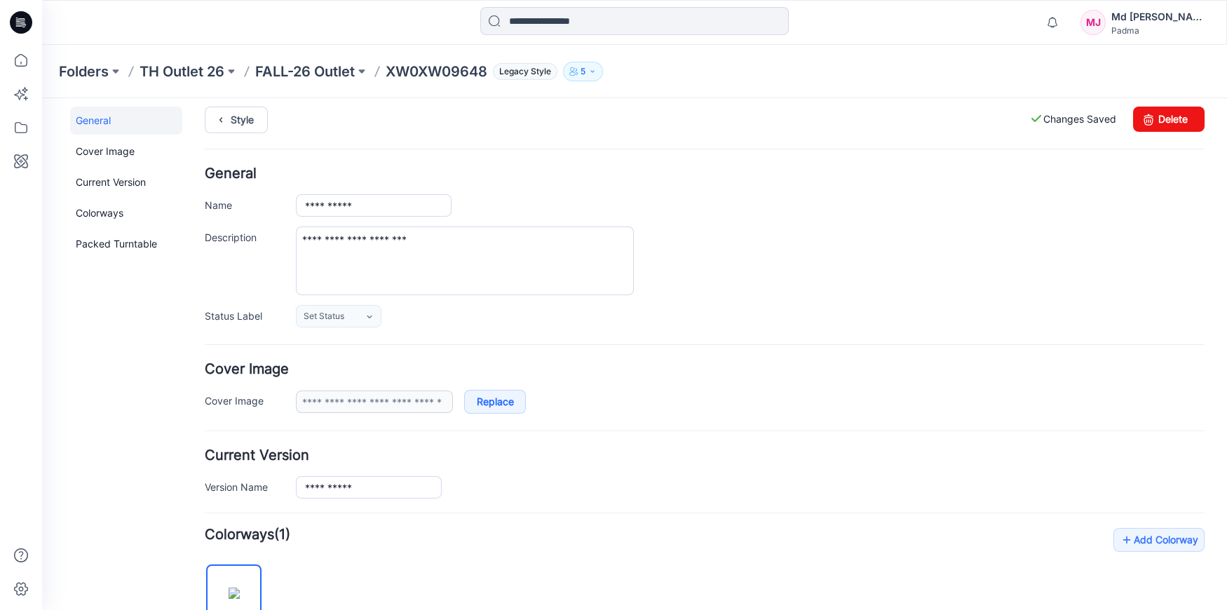
scroll to position [0, 0]
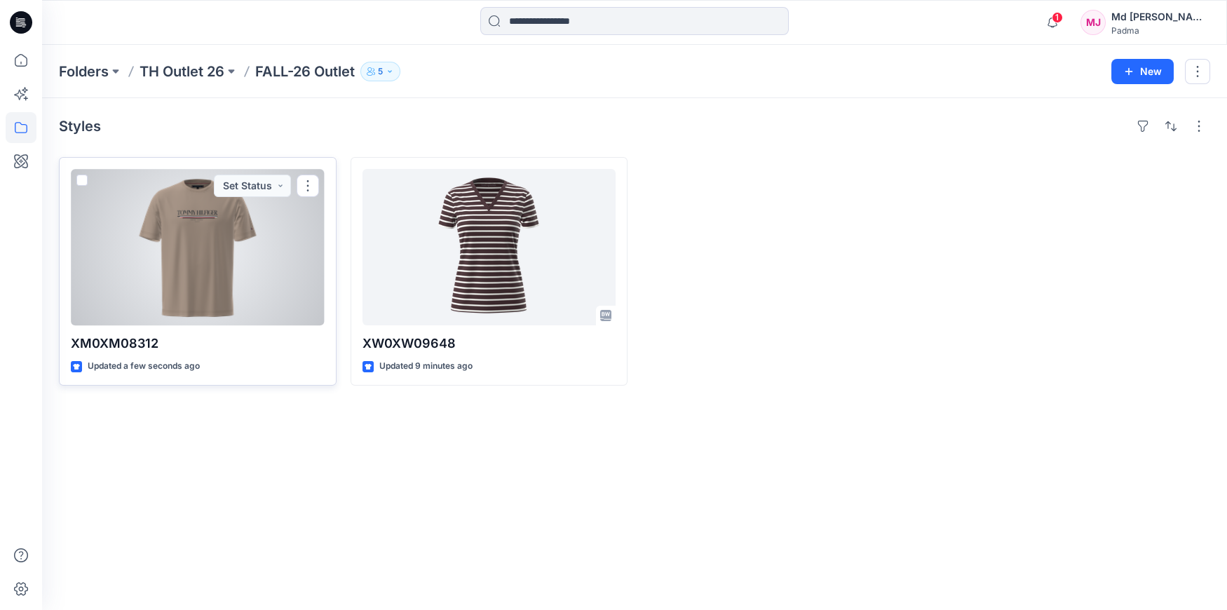
click at [180, 272] on div at bounding box center [198, 247] width 254 height 156
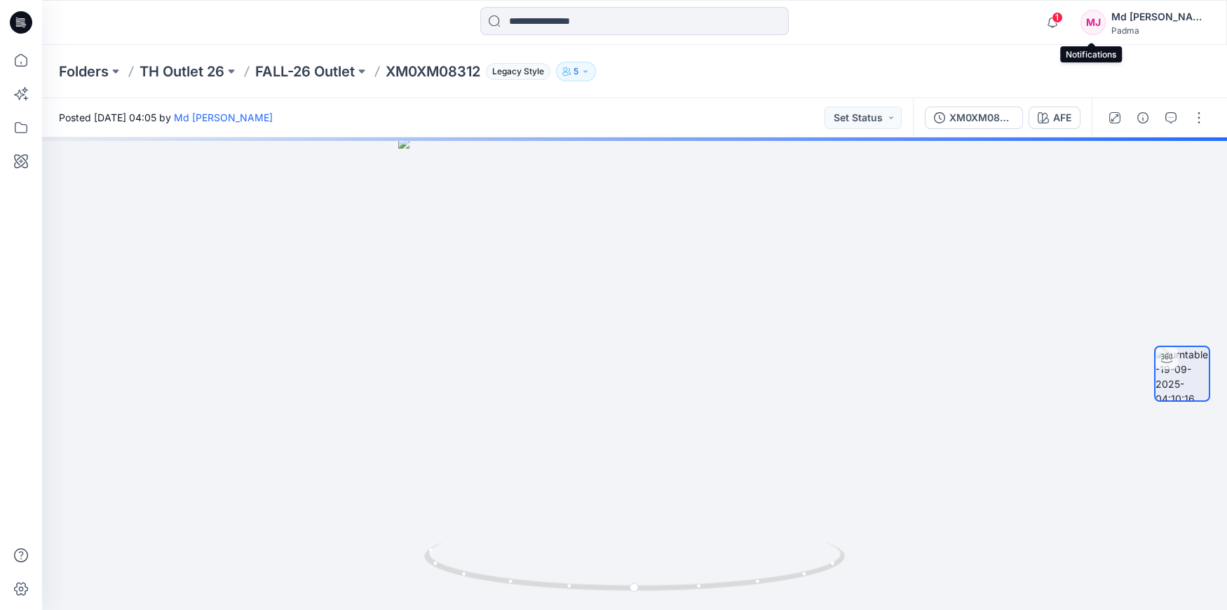
click at [1063, 20] on span "1" at bounding box center [1057, 17] width 11 height 11
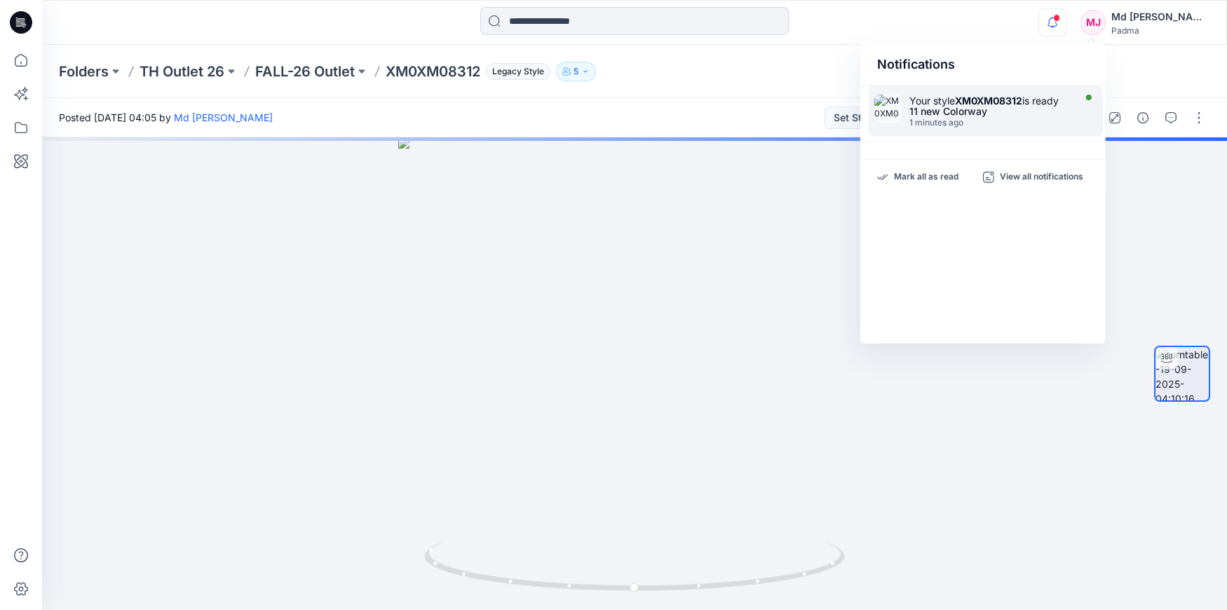
click at [925, 113] on div "11 new Colorway" at bounding box center [989, 112] width 161 height 10
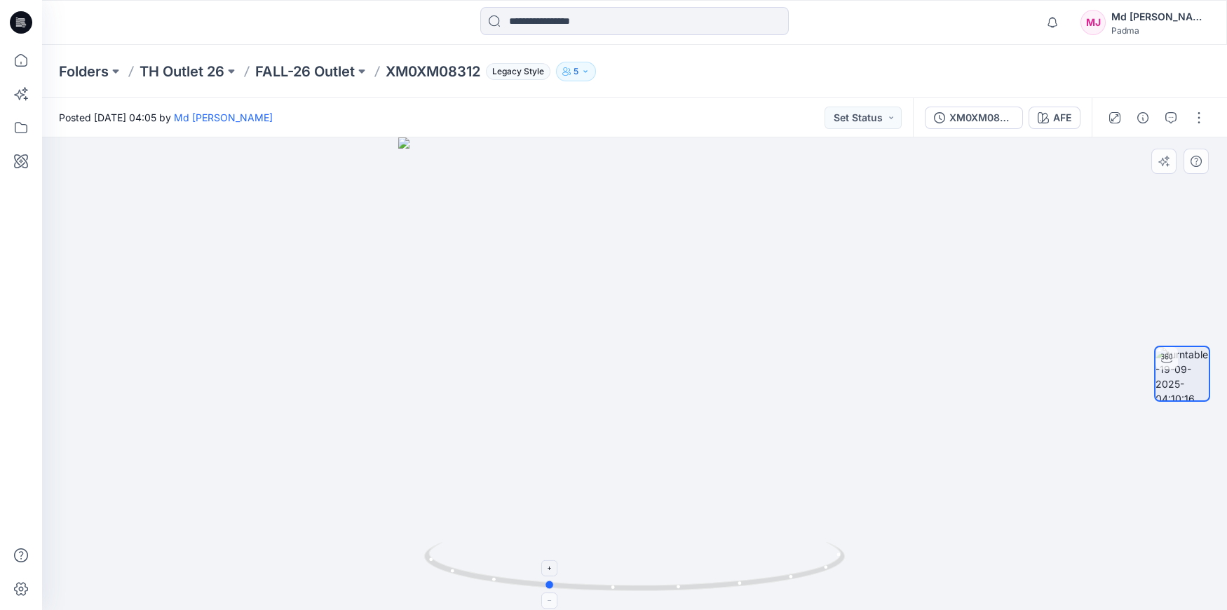
drag, startPoint x: 633, startPoint y: 586, endPoint x: 545, endPoint y: 585, distance: 87.7
click at [545, 585] on icon at bounding box center [636, 568] width 424 height 53
drag, startPoint x: 548, startPoint y: 585, endPoint x: 497, endPoint y: 581, distance: 51.4
click at [497, 581] on circle at bounding box center [500, 580] width 8 height 8
drag, startPoint x: 494, startPoint y: 581, endPoint x: 433, endPoint y: 572, distance: 62.3
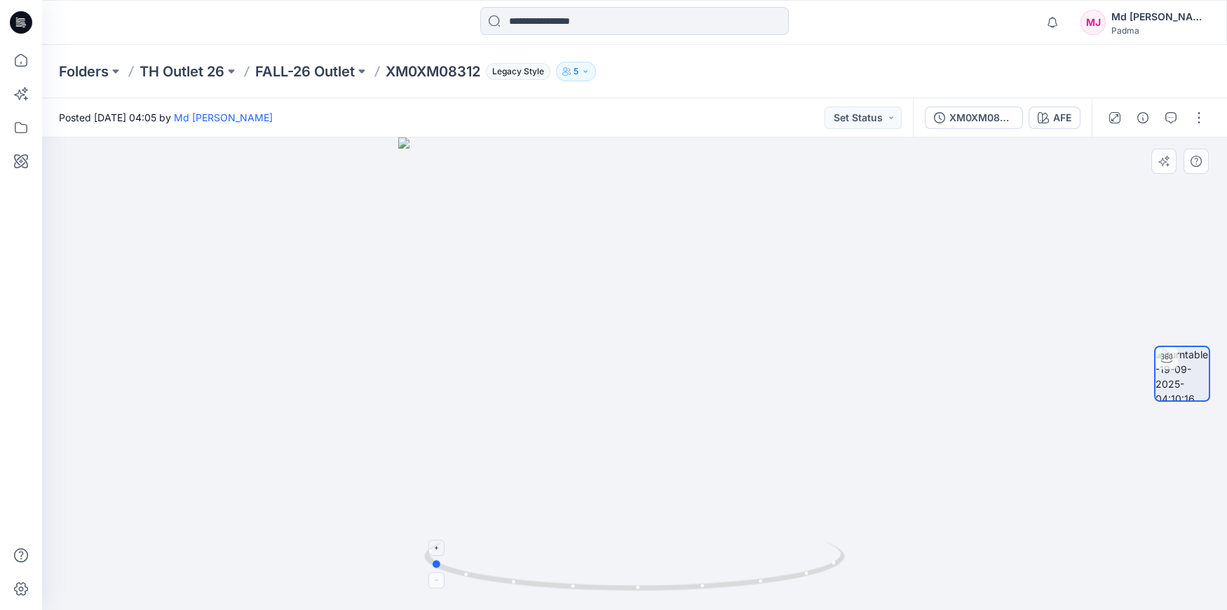
click at [433, 572] on icon at bounding box center [636, 568] width 424 height 53
drag, startPoint x: 435, startPoint y: 564, endPoint x: 294, endPoint y: 552, distance: 141.4
click at [294, 552] on div at bounding box center [634, 373] width 1185 height 473
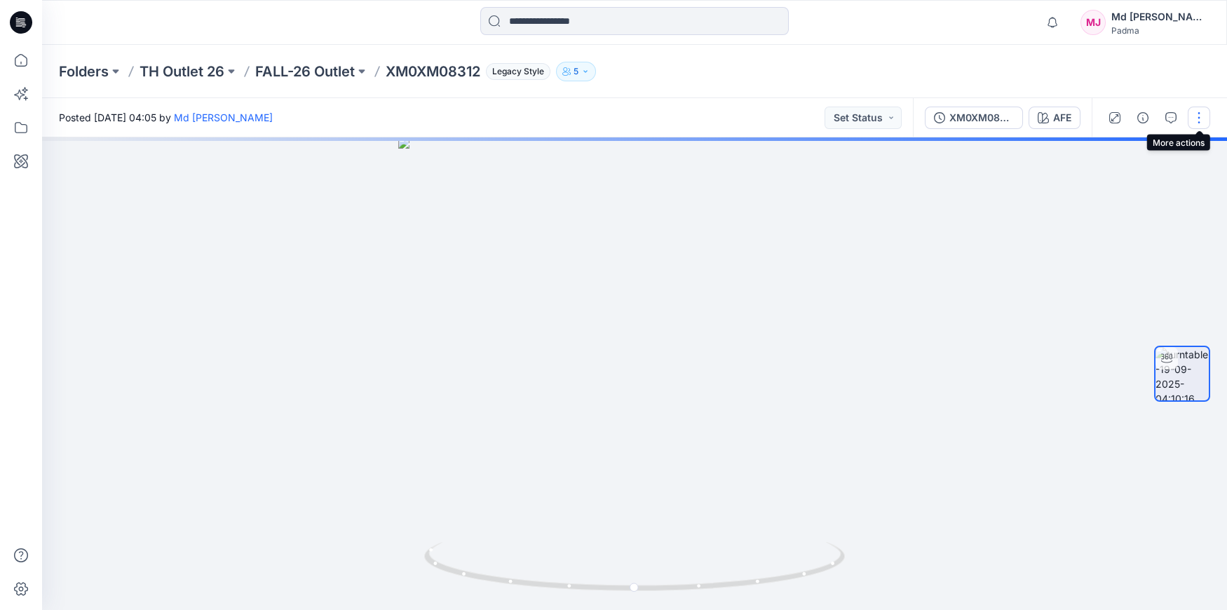
click at [1197, 116] on button "button" at bounding box center [1199, 118] width 22 height 22
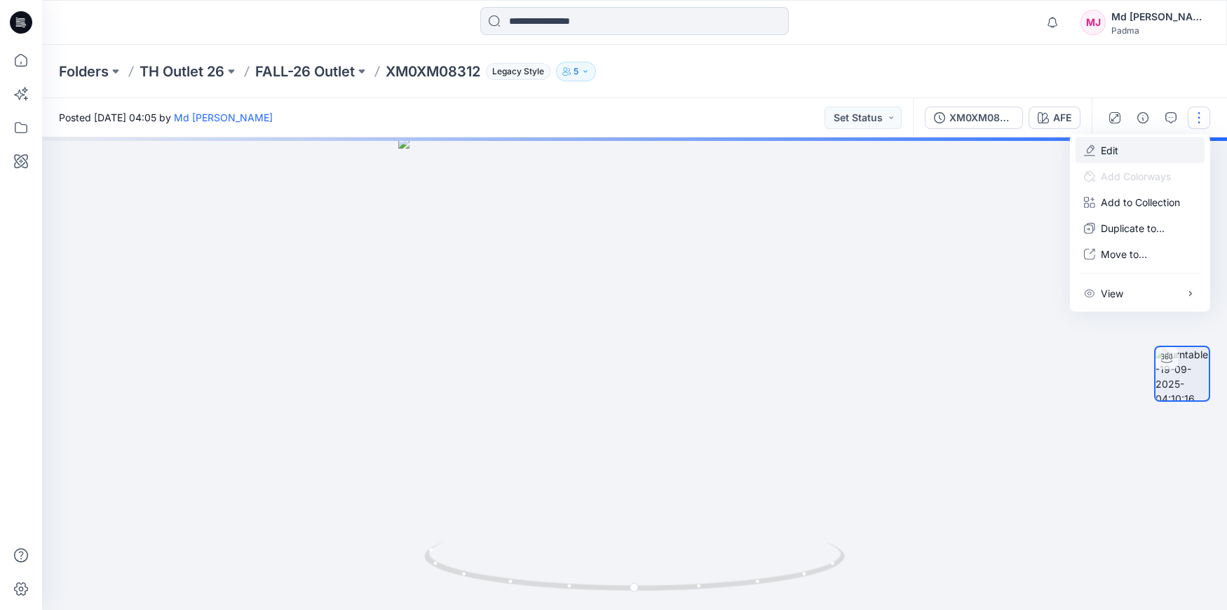
click at [1104, 149] on p "Edit" at bounding box center [1110, 150] width 18 height 15
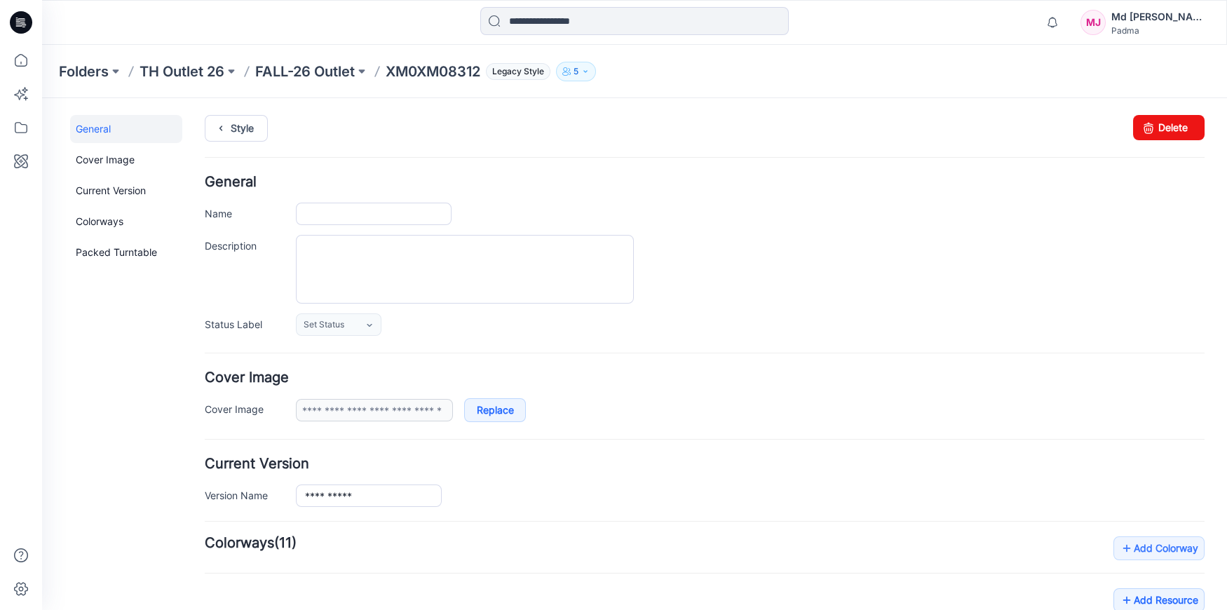
type input "**********"
type input "***"
type input "**********"
click at [327, 257] on textarea "Description" at bounding box center [465, 269] width 338 height 69
paste textarea "**********"
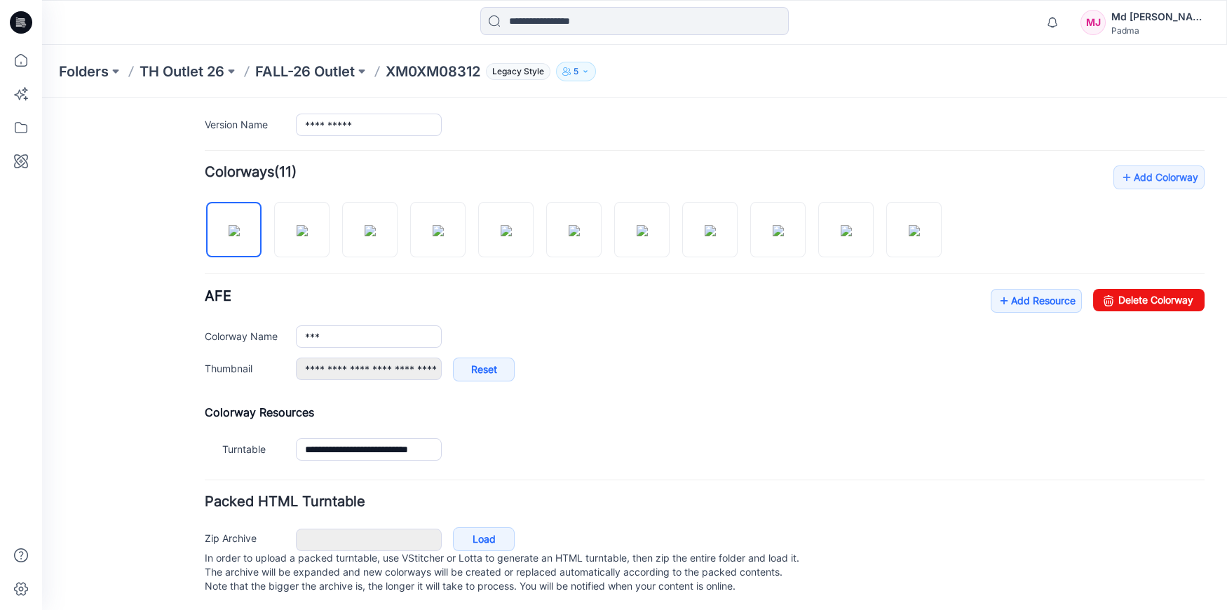
scroll to position [386, 0]
type textarea "**********"
click at [1024, 287] on link "Add Resource" at bounding box center [1036, 299] width 91 height 24
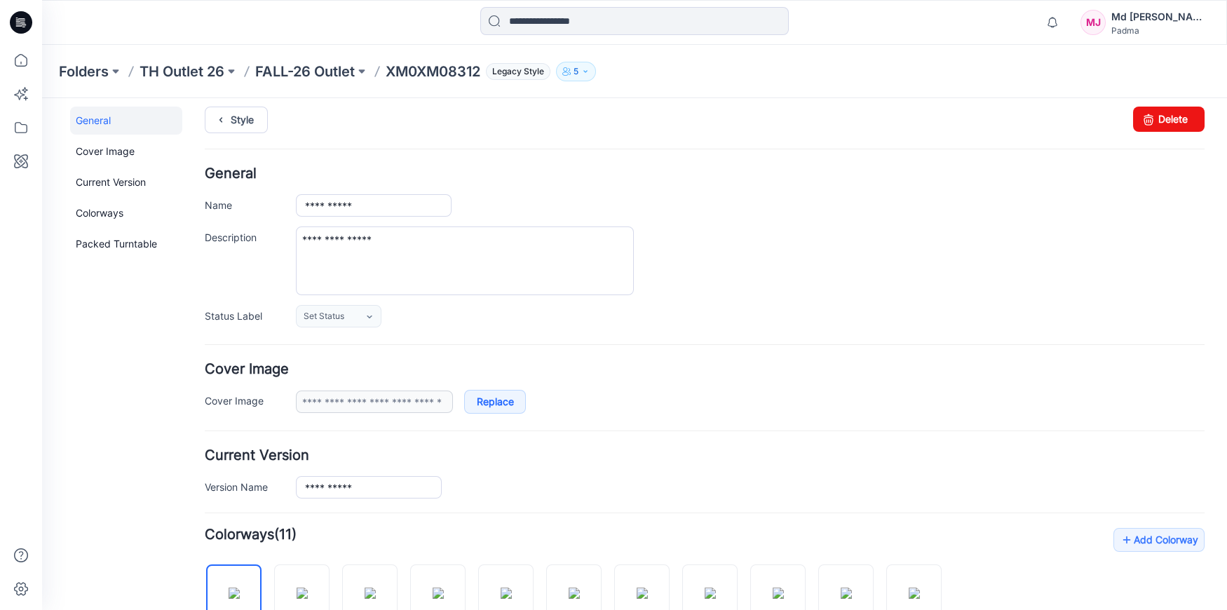
scroll to position [0, 0]
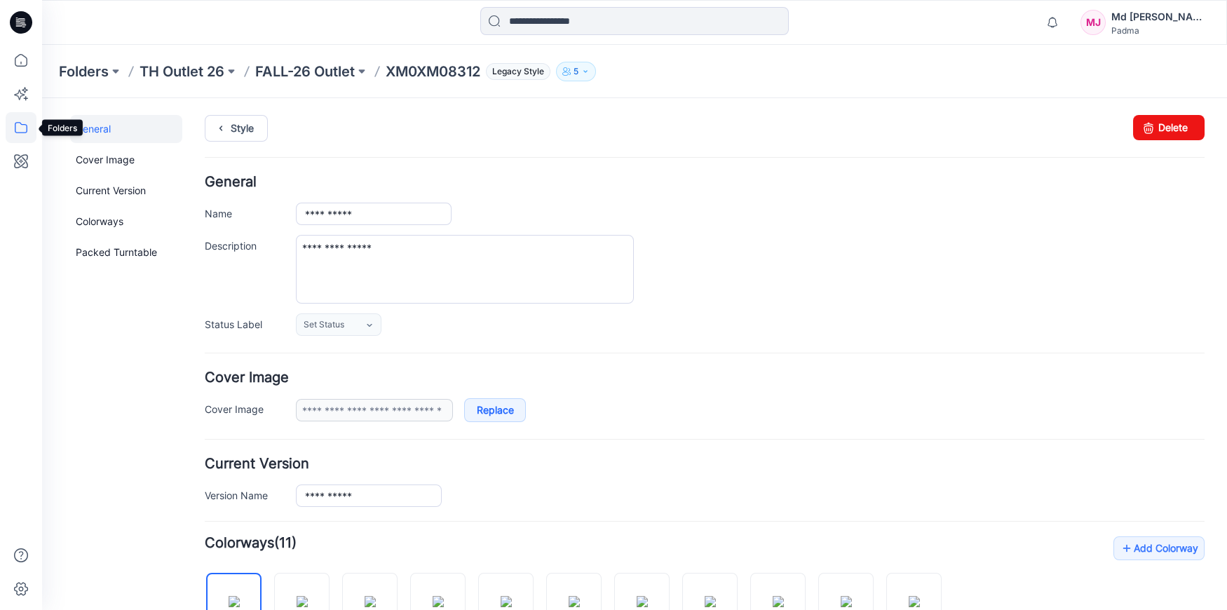
click at [20, 126] on icon at bounding box center [21, 127] width 31 height 31
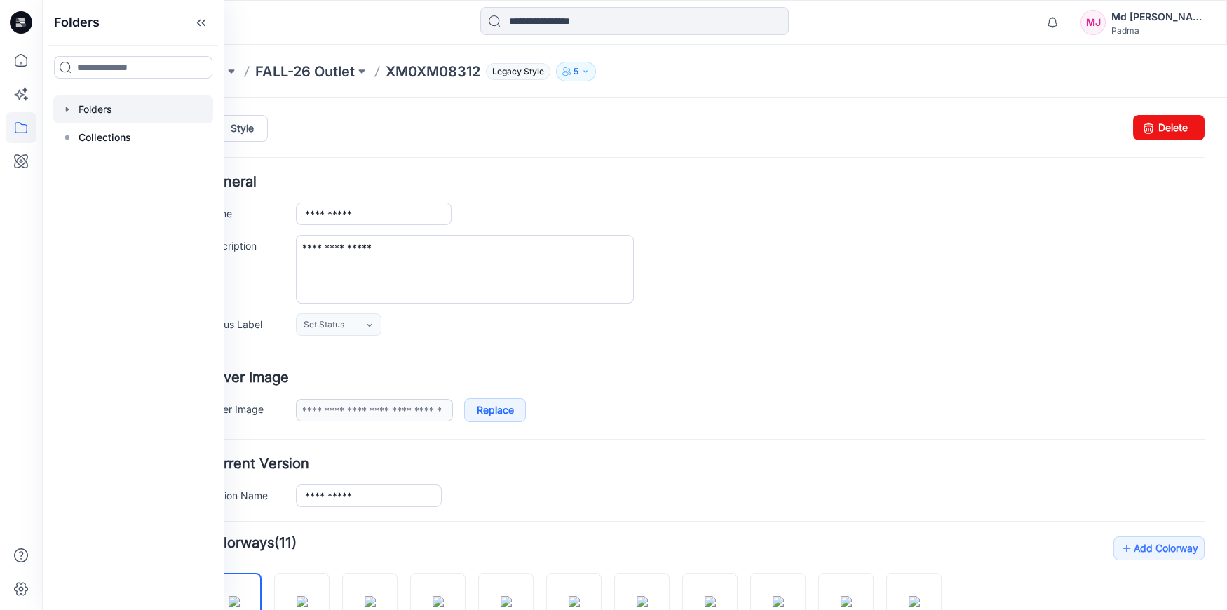
click at [69, 110] on icon "button" at bounding box center [67, 109] width 11 height 11
click at [82, 161] on icon "button" at bounding box center [81, 165] width 11 height 11
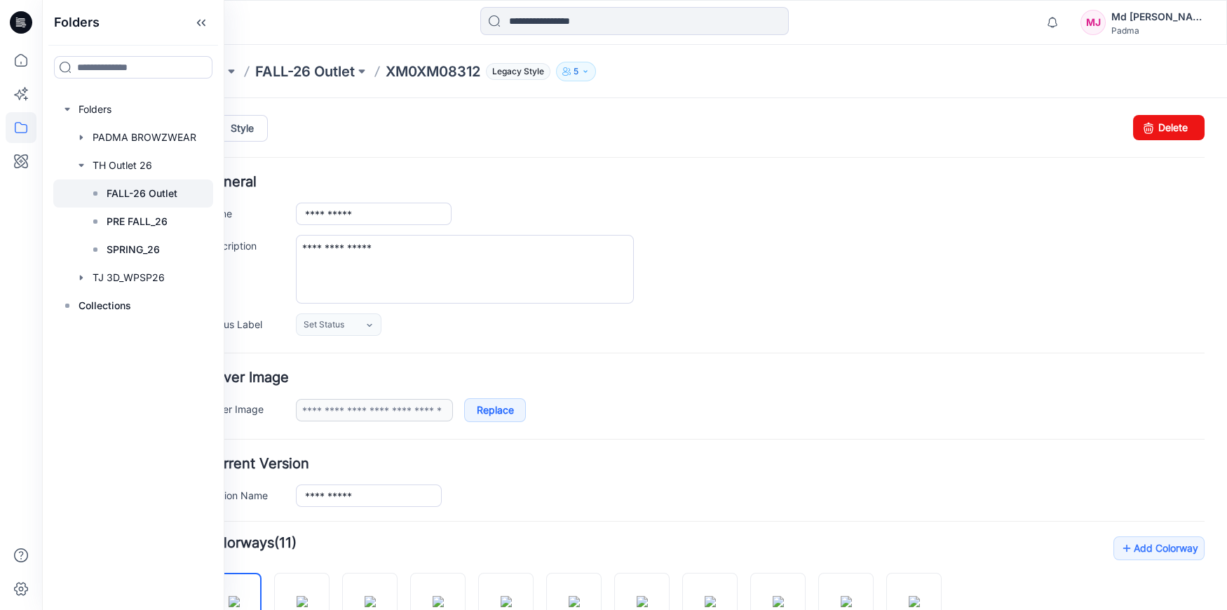
click at [151, 193] on p "FALL-26 Outlet" at bounding box center [142, 193] width 71 height 17
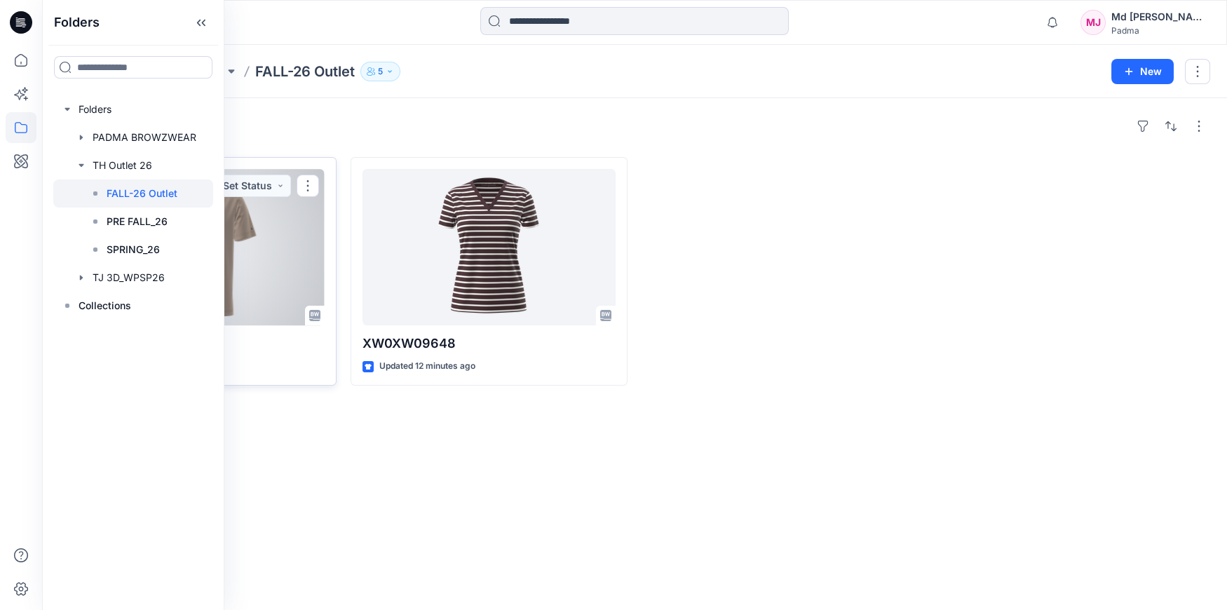
click at [250, 262] on div at bounding box center [198, 247] width 254 height 156
